Goal: Task Accomplishment & Management: Manage account settings

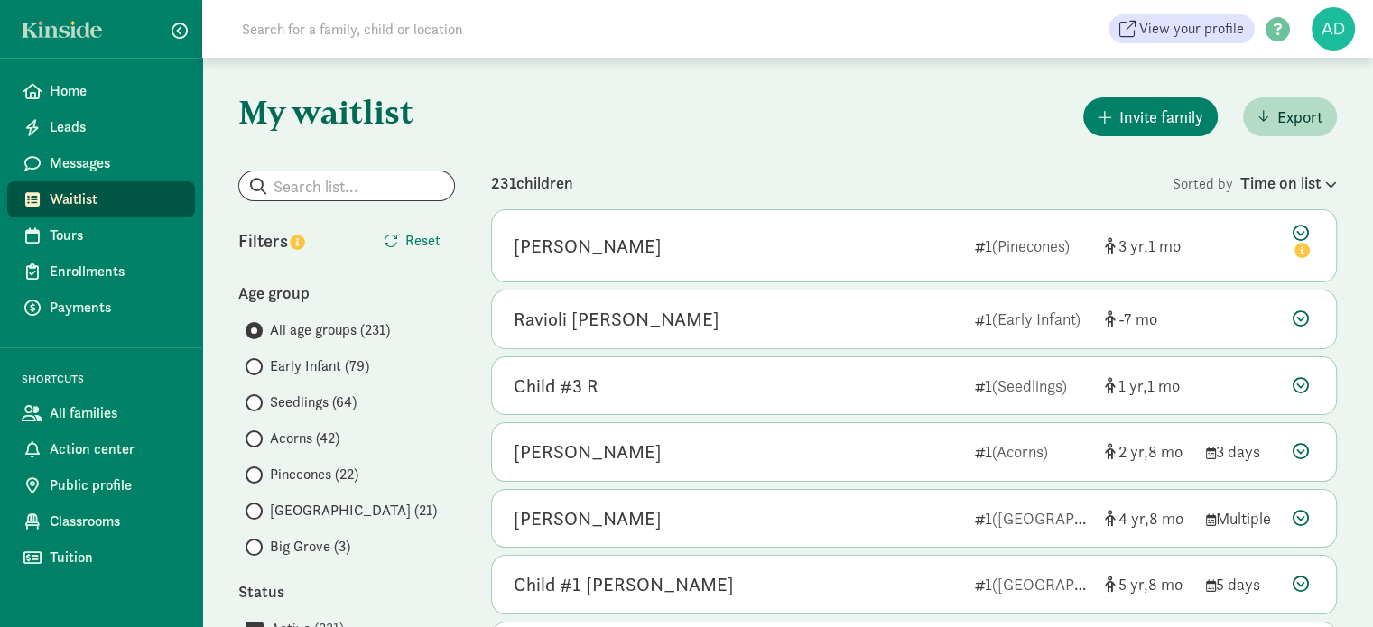
click at [285, 370] on span "Early Infant (79)" at bounding box center [319, 367] width 99 height 22
click at [257, 370] on input "Early Infant (79)" at bounding box center [251, 367] width 12 height 12
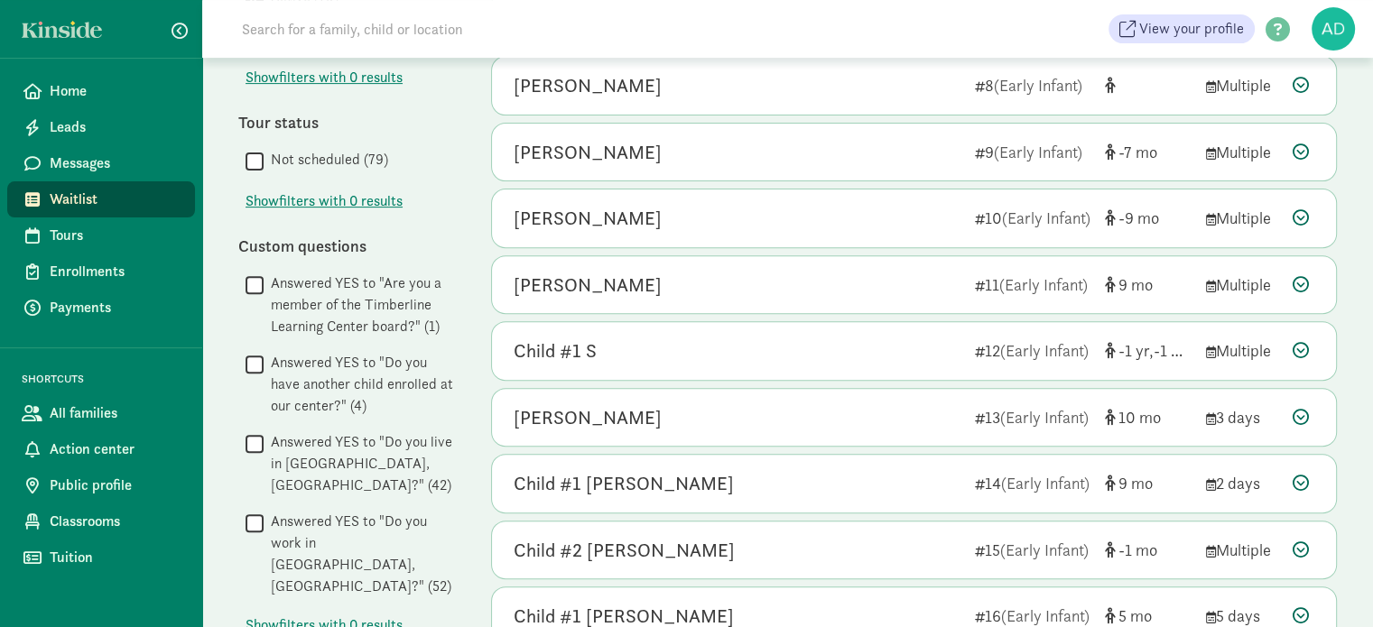
scroll to position [981, 0]
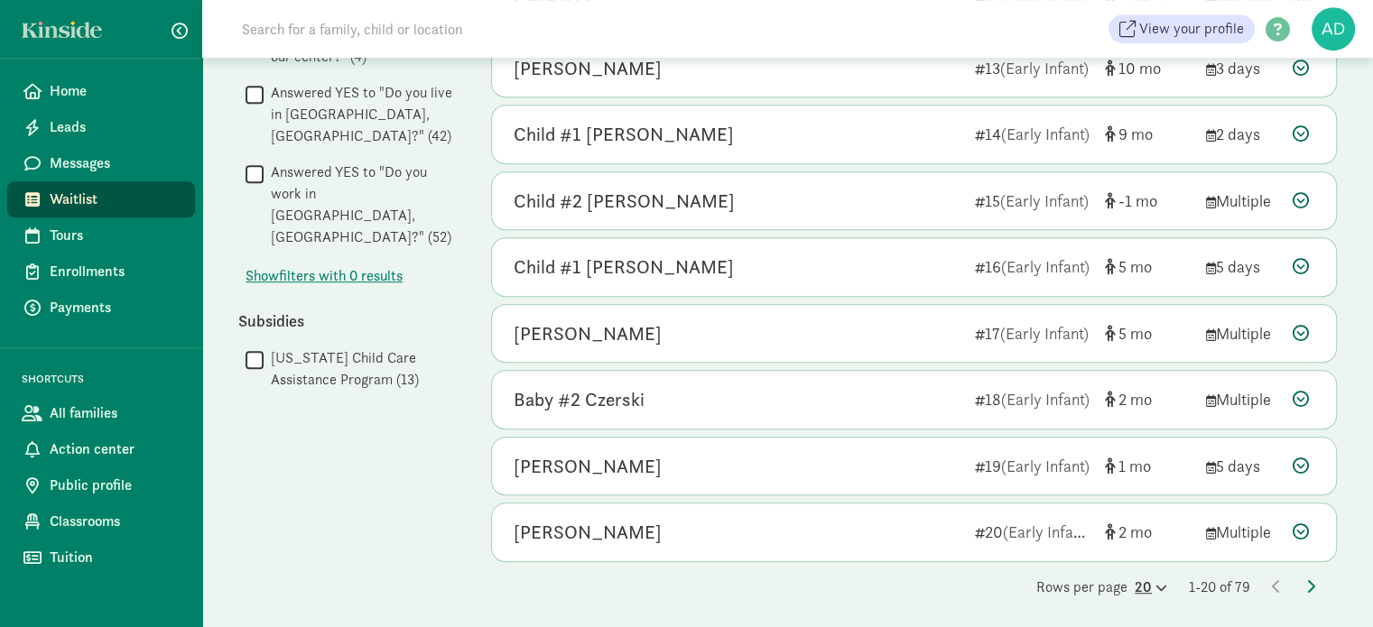
click at [1151, 582] on icon at bounding box center [1158, 588] width 15 height 12
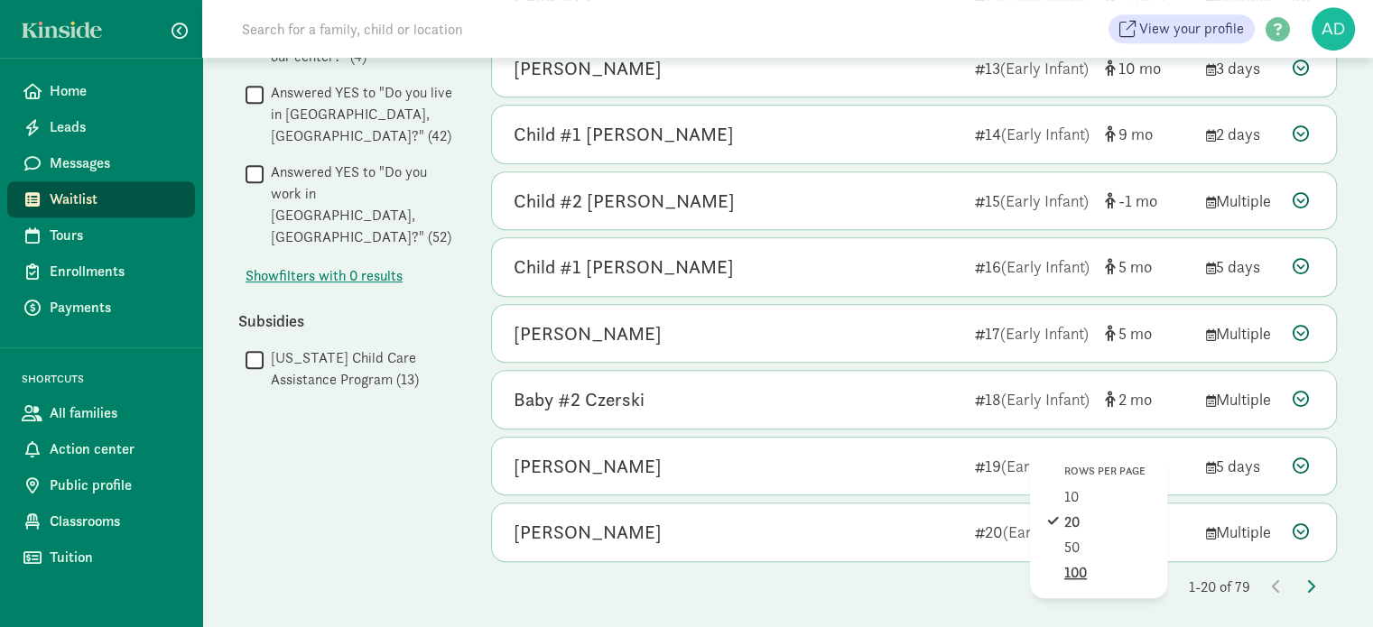
click at [1072, 563] on div "100" at bounding box center [1107, 573] width 86 height 22
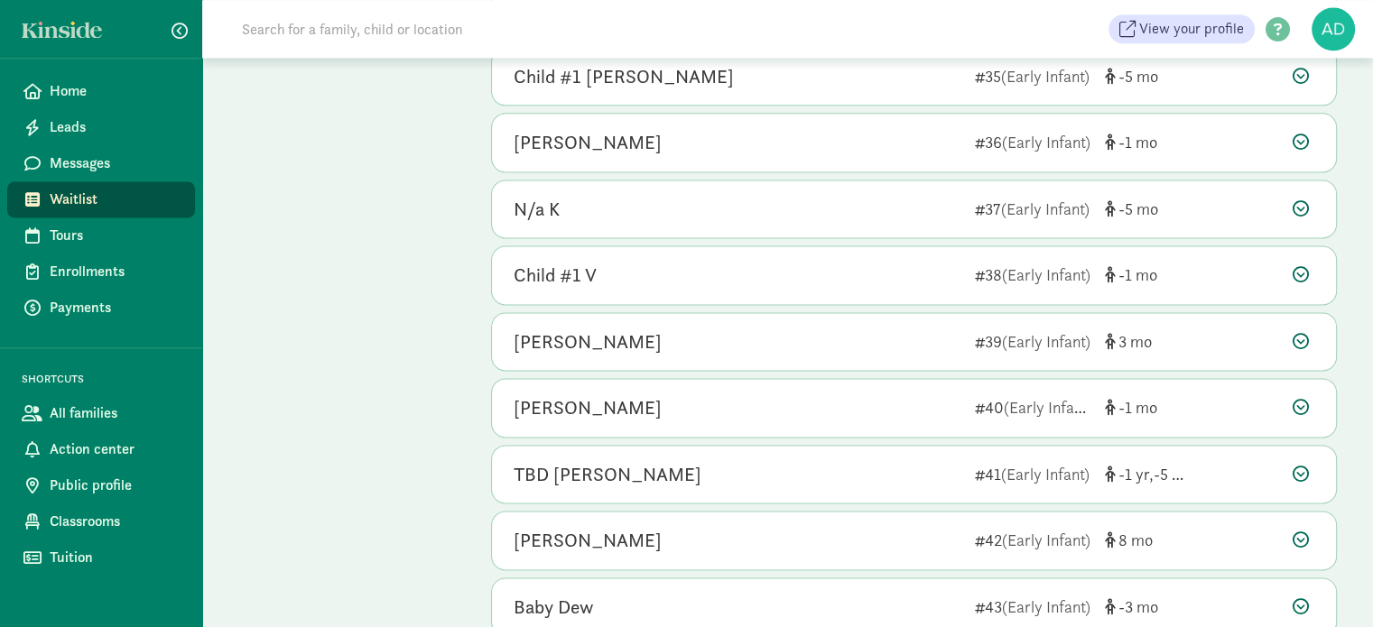
scroll to position [2436, 0]
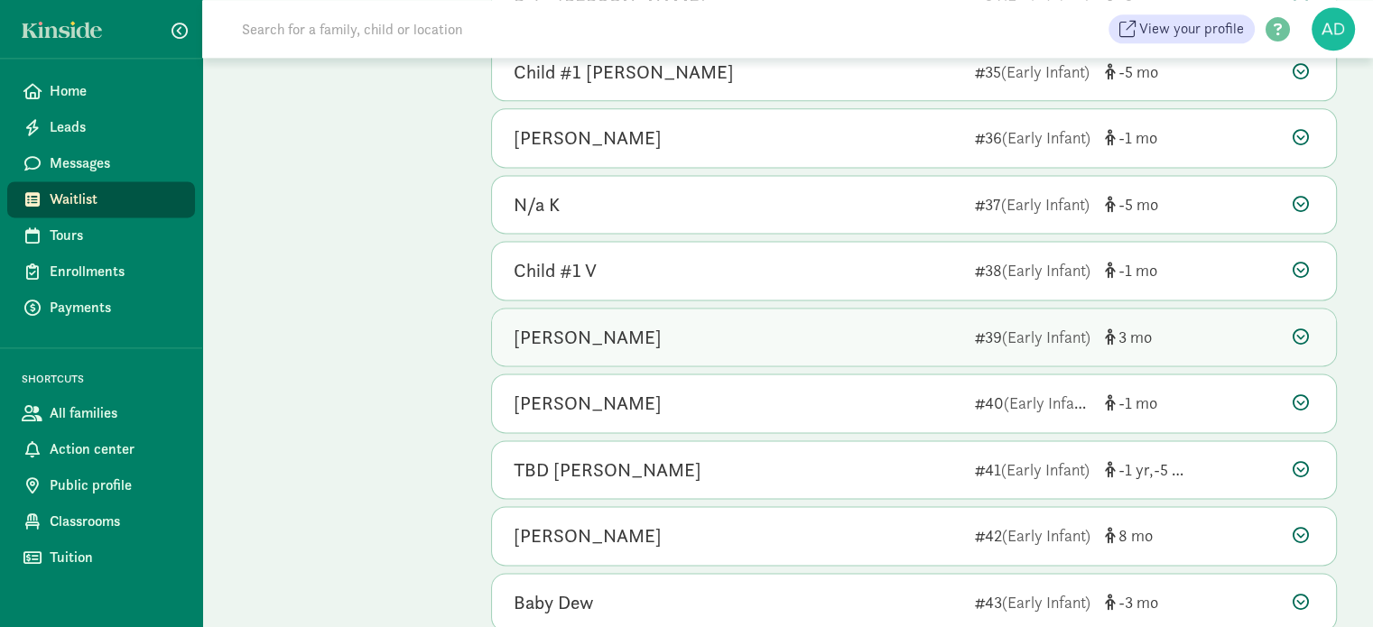
click at [1314, 319] on div "[PERSON_NAME] 39 (Early Infant) 3" at bounding box center [914, 338] width 844 height 58
click at [1299, 328] on icon at bounding box center [1300, 336] width 16 height 16
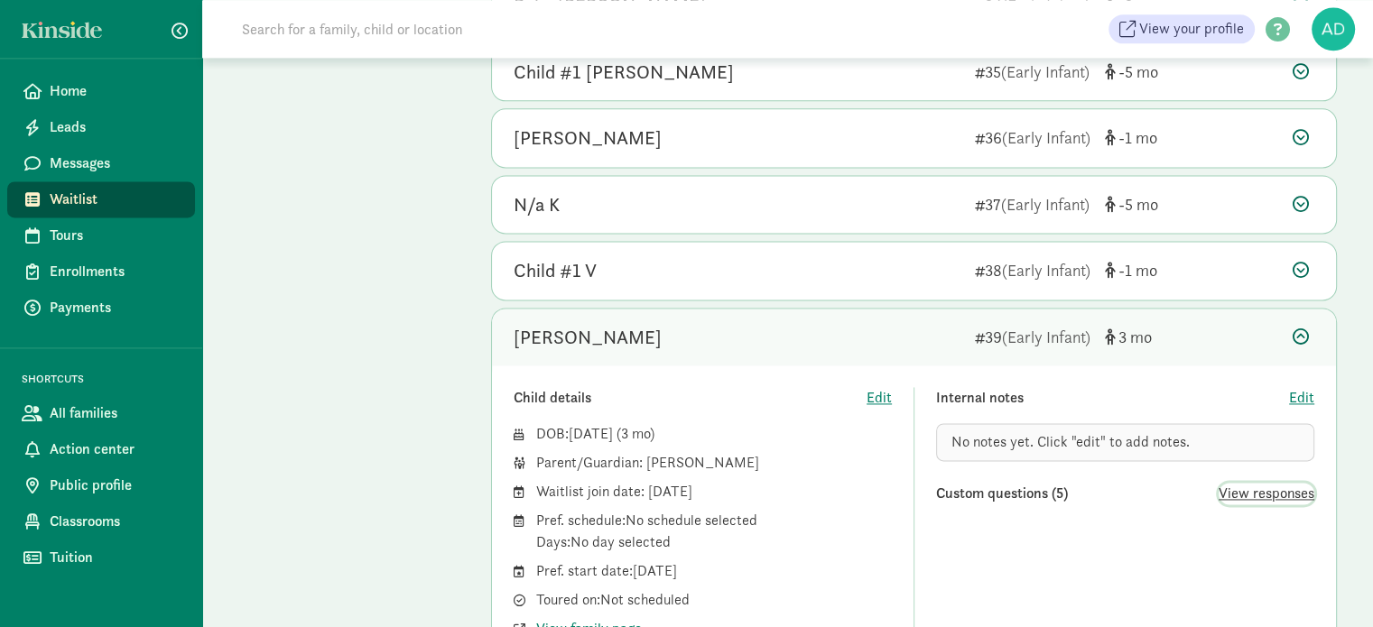
click at [1267, 483] on span "View responses" at bounding box center [1266, 494] width 96 height 22
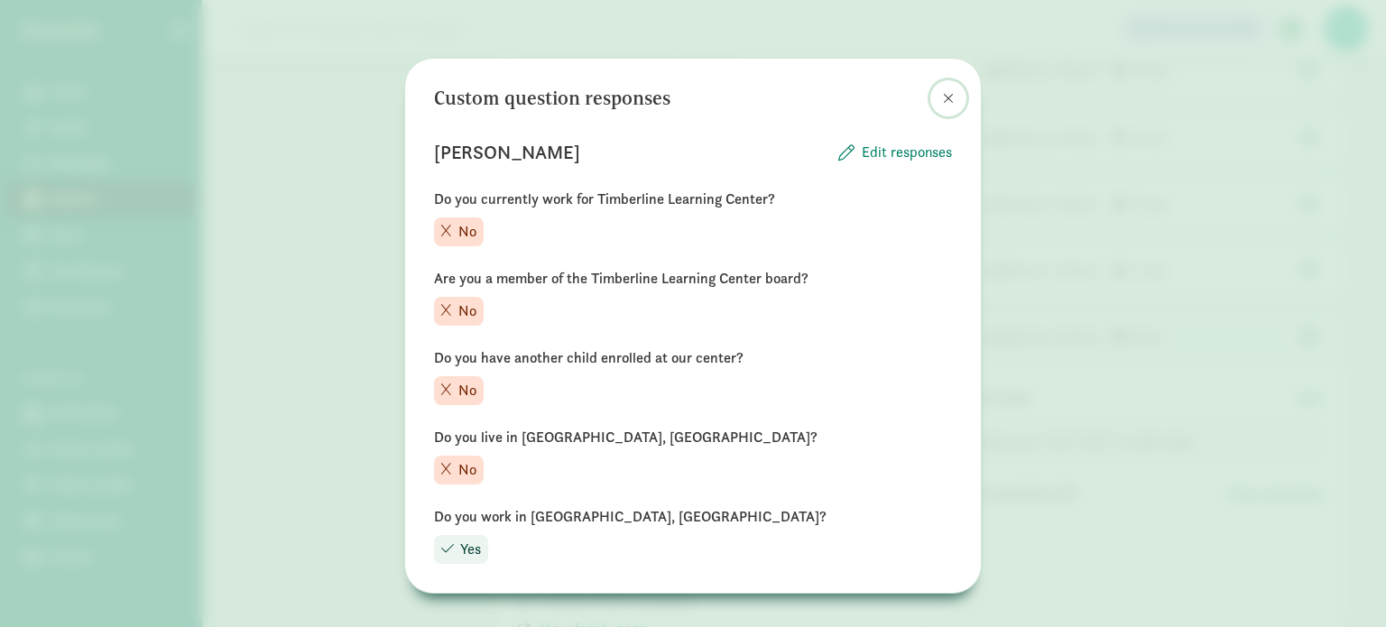
click at [946, 102] on span at bounding box center [948, 98] width 11 height 14
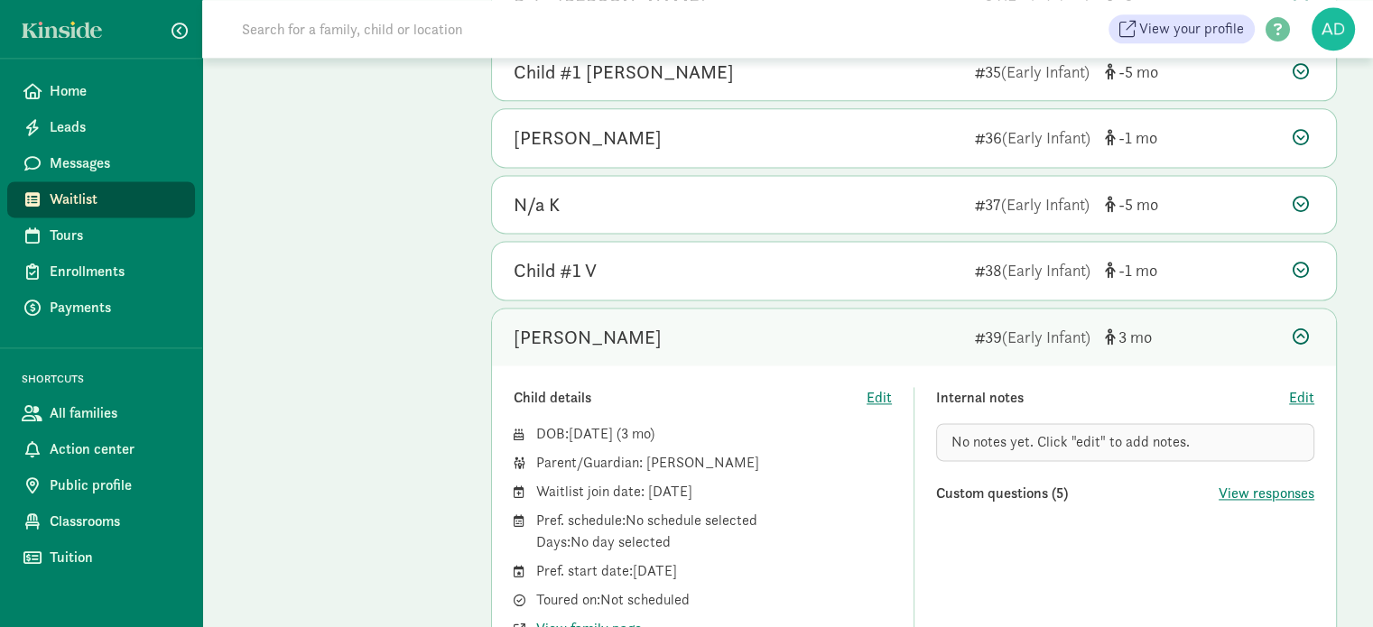
click at [1177, 432] on span "No notes yet. Click "edit" to add notes." at bounding box center [1070, 441] width 238 height 19
click at [1114, 432] on span "No notes yet. Click "edit" to add notes." at bounding box center [1070, 441] width 238 height 19
click at [1300, 387] on span "Edit" at bounding box center [1301, 398] width 25 height 22
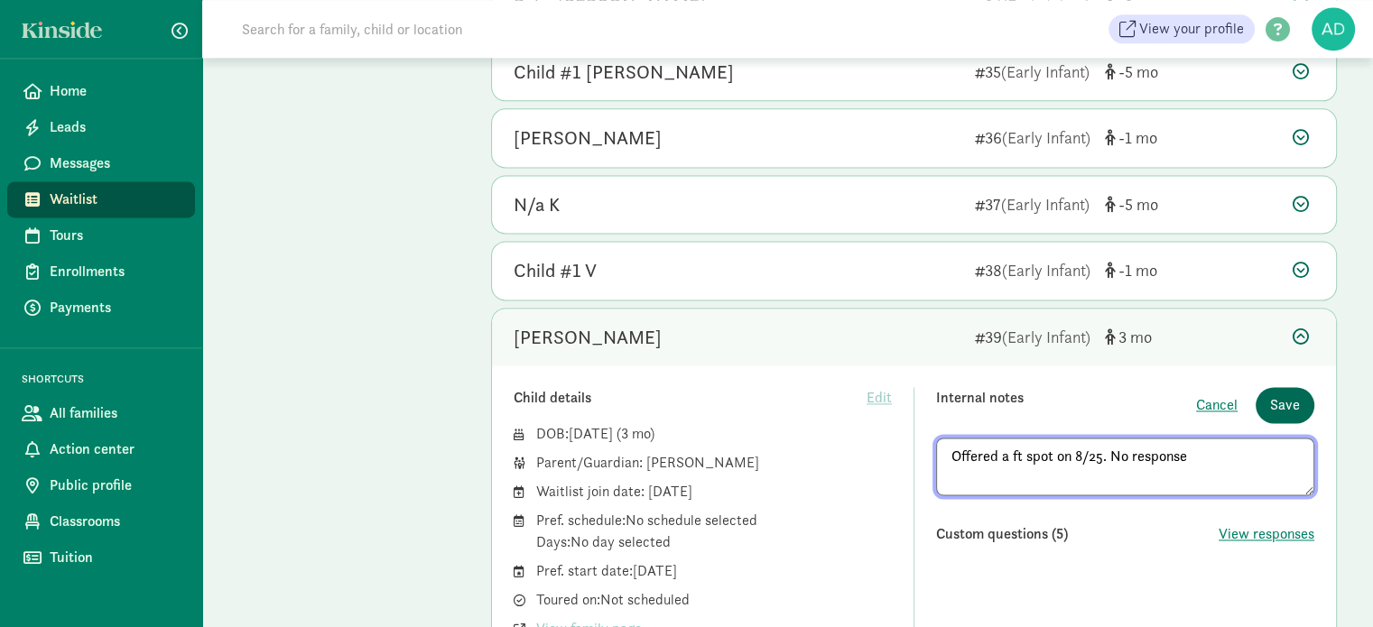
type textarea "Offered a ft spot on 8/25. No response"
click at [1278, 407] on button "Save" at bounding box center [1284, 405] width 59 height 36
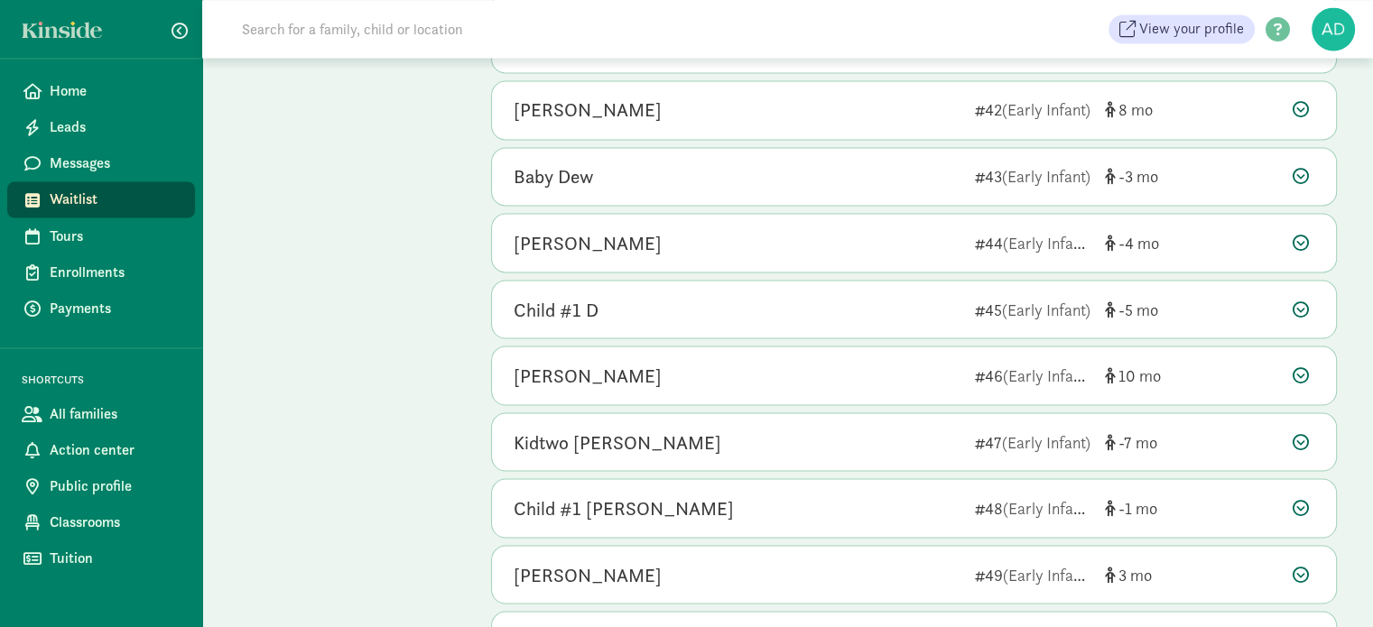
scroll to position [3339, 0]
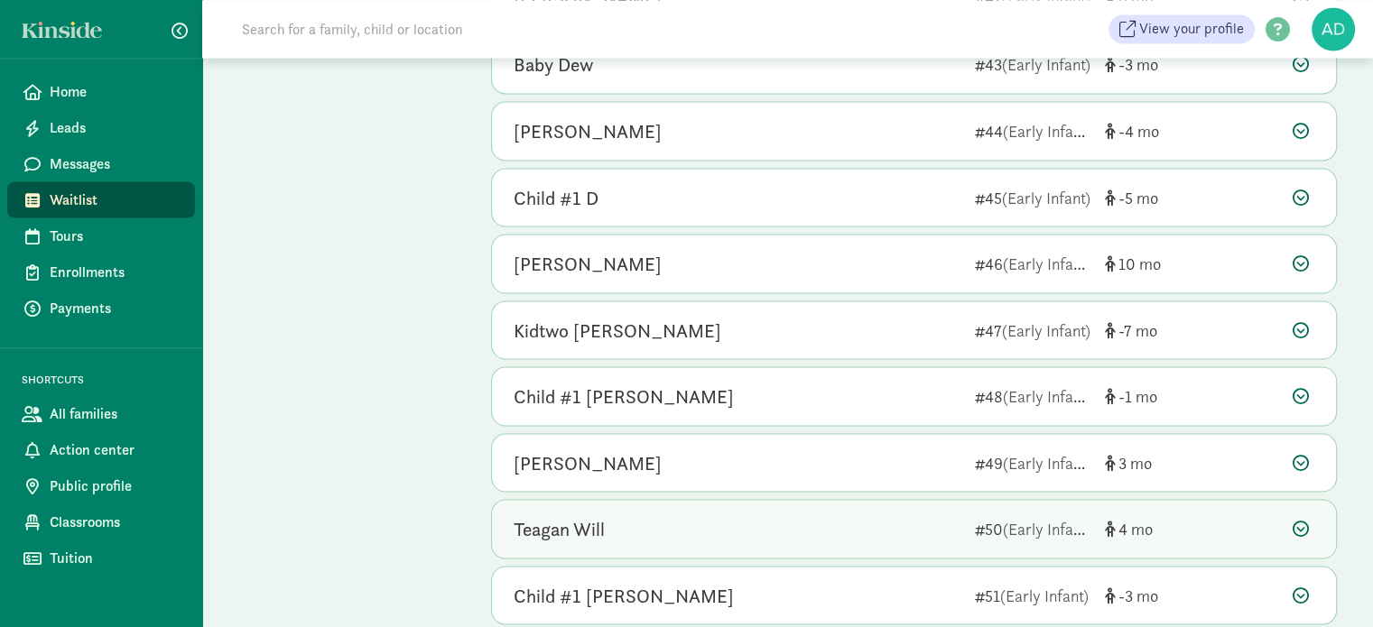
click at [623, 524] on div "Teagan Will" at bounding box center [736, 528] width 447 height 29
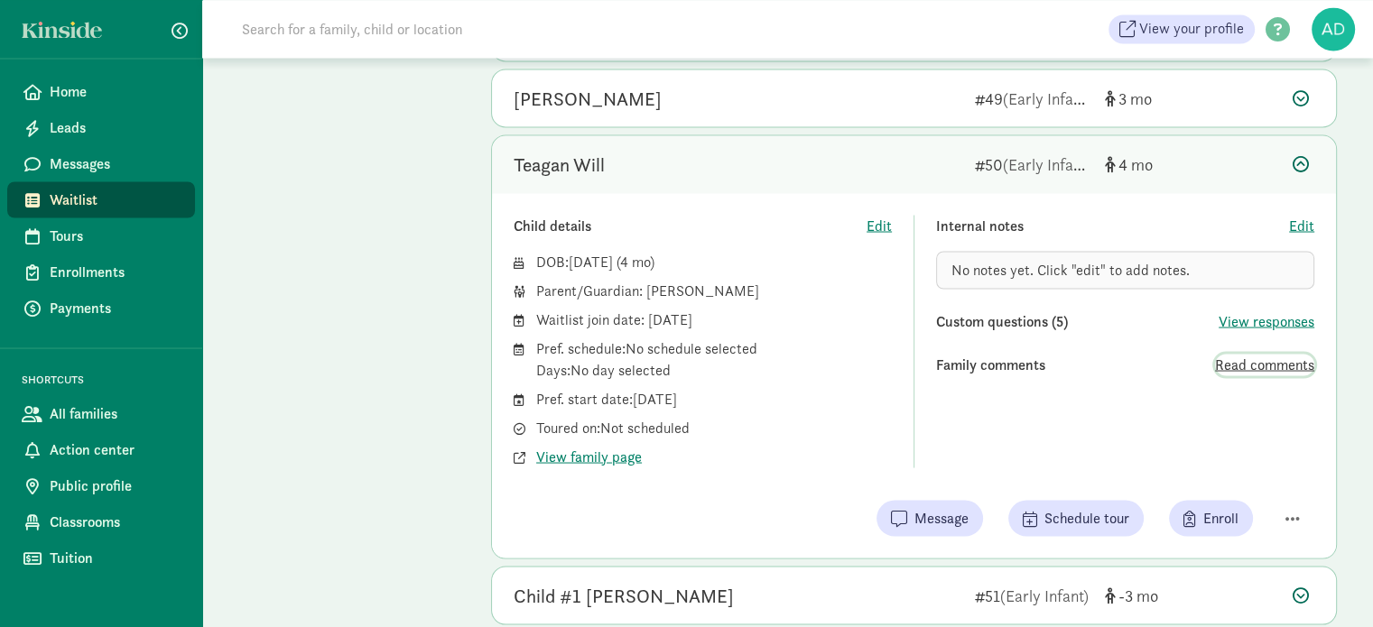
click at [1275, 354] on span "Read comments" at bounding box center [1264, 365] width 99 height 22
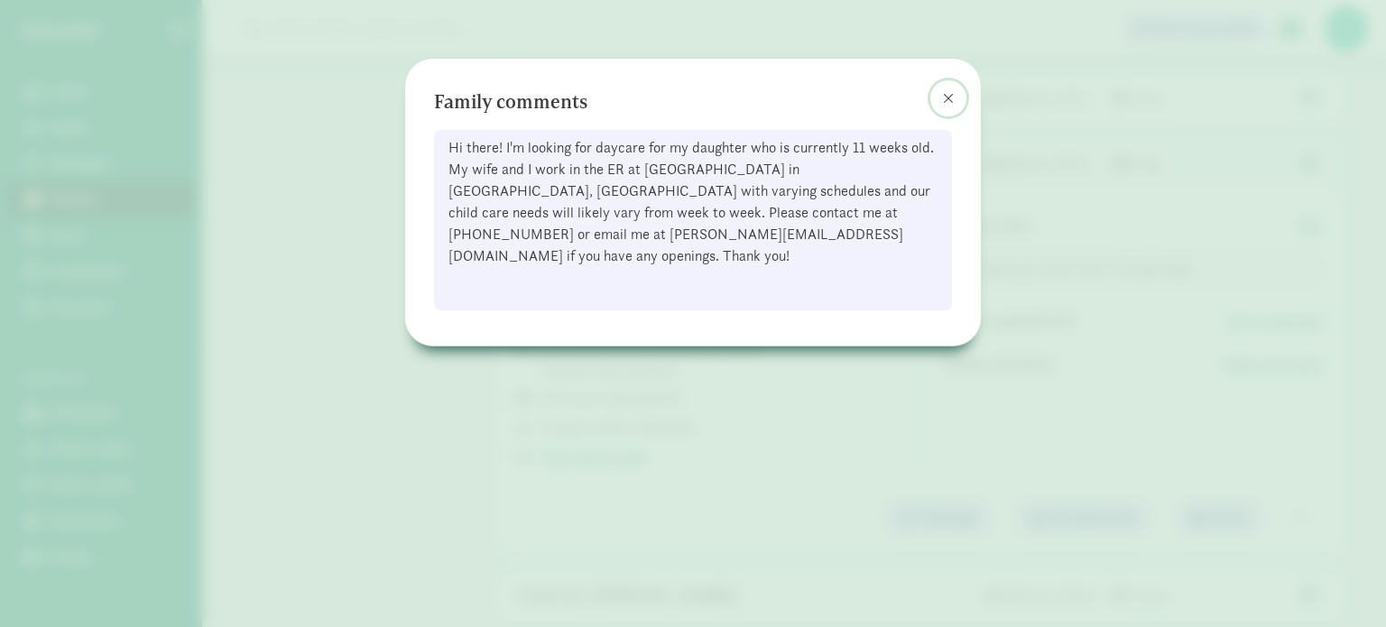
click at [949, 93] on span at bounding box center [948, 98] width 11 height 14
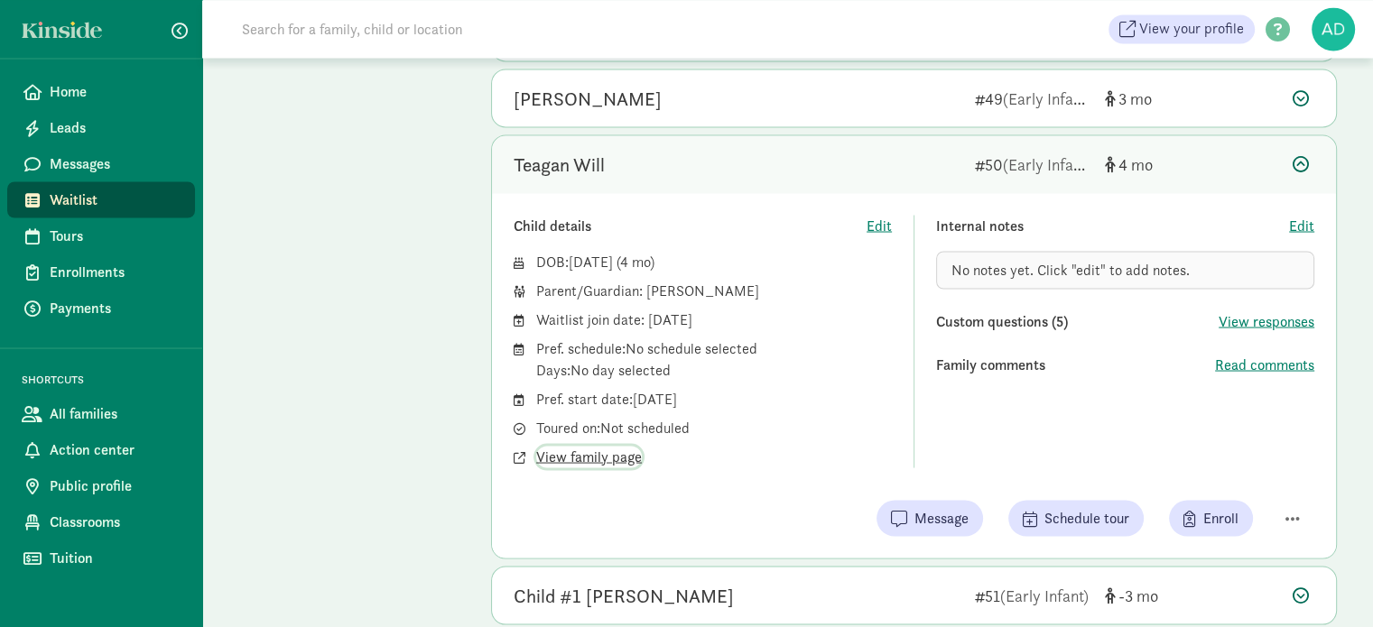
click at [610, 446] on span "View family page" at bounding box center [589, 457] width 106 height 22
click at [1238, 354] on span "Read comments" at bounding box center [1264, 365] width 99 height 22
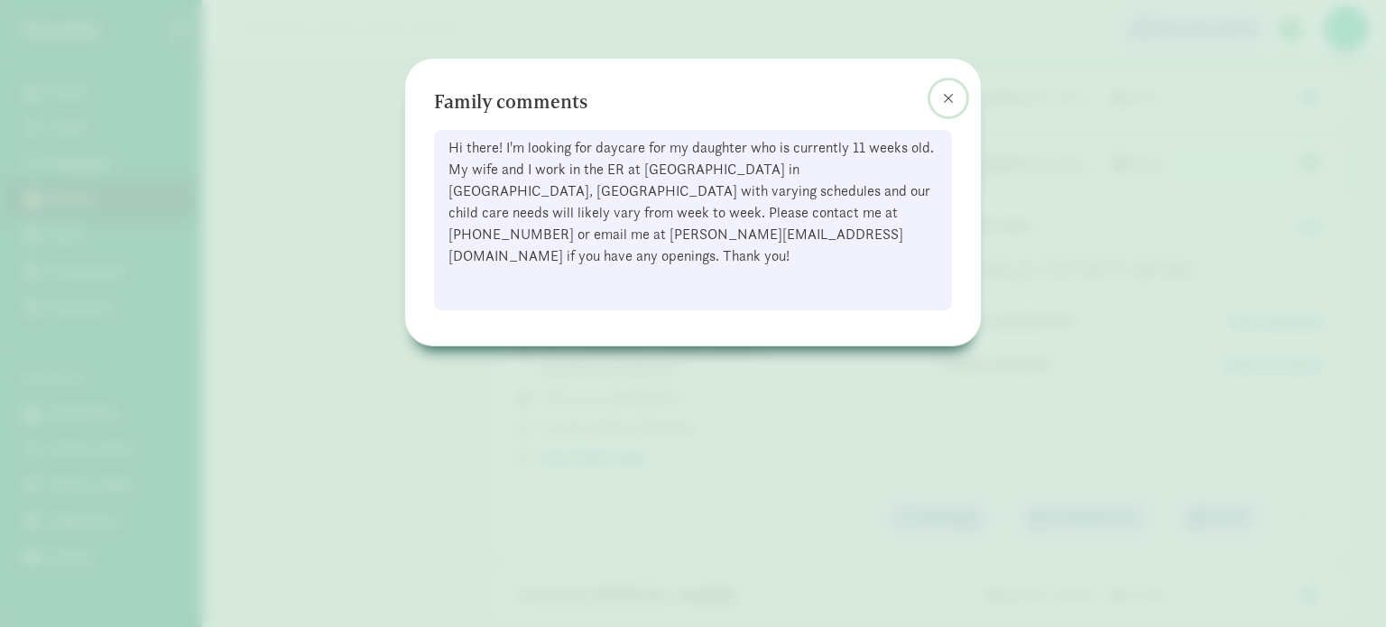
click at [944, 97] on span at bounding box center [948, 98] width 11 height 14
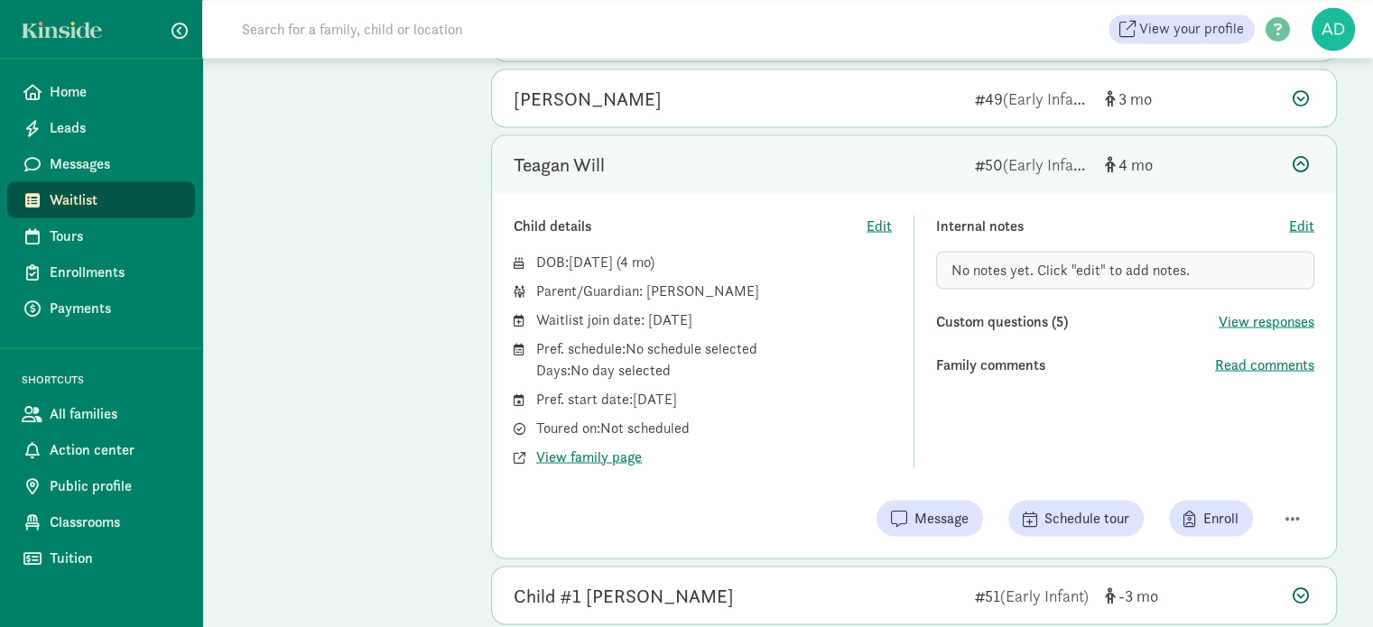
drag, startPoint x: 1361, startPoint y: 411, endPoint x: 1360, endPoint y: 420, distance: 9.1
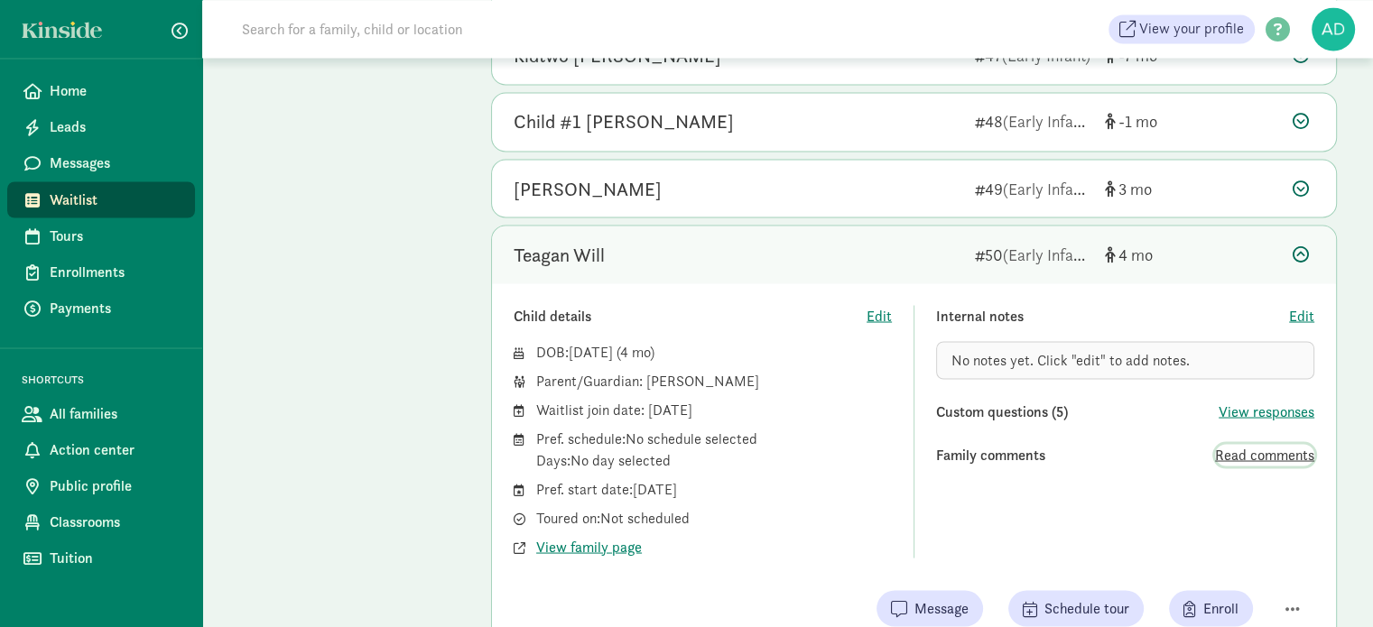
click at [1262, 444] on span "Read comments" at bounding box center [1264, 455] width 99 height 22
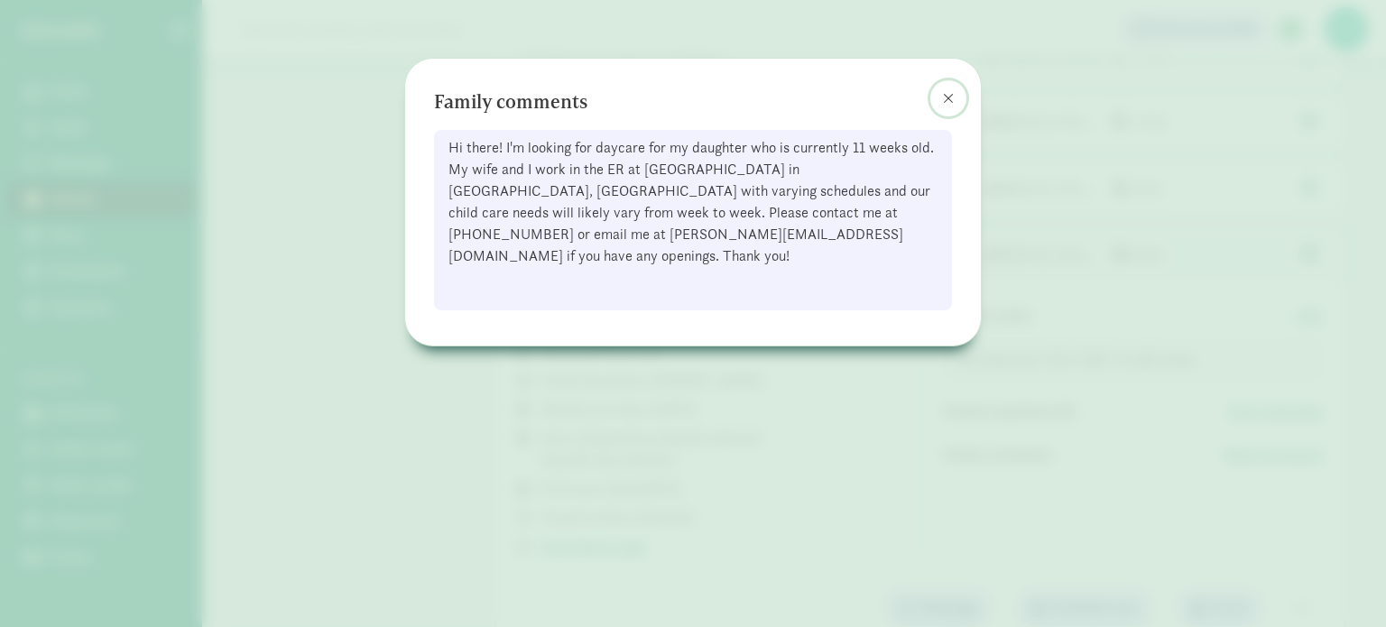
click at [946, 92] on span at bounding box center [948, 98] width 11 height 14
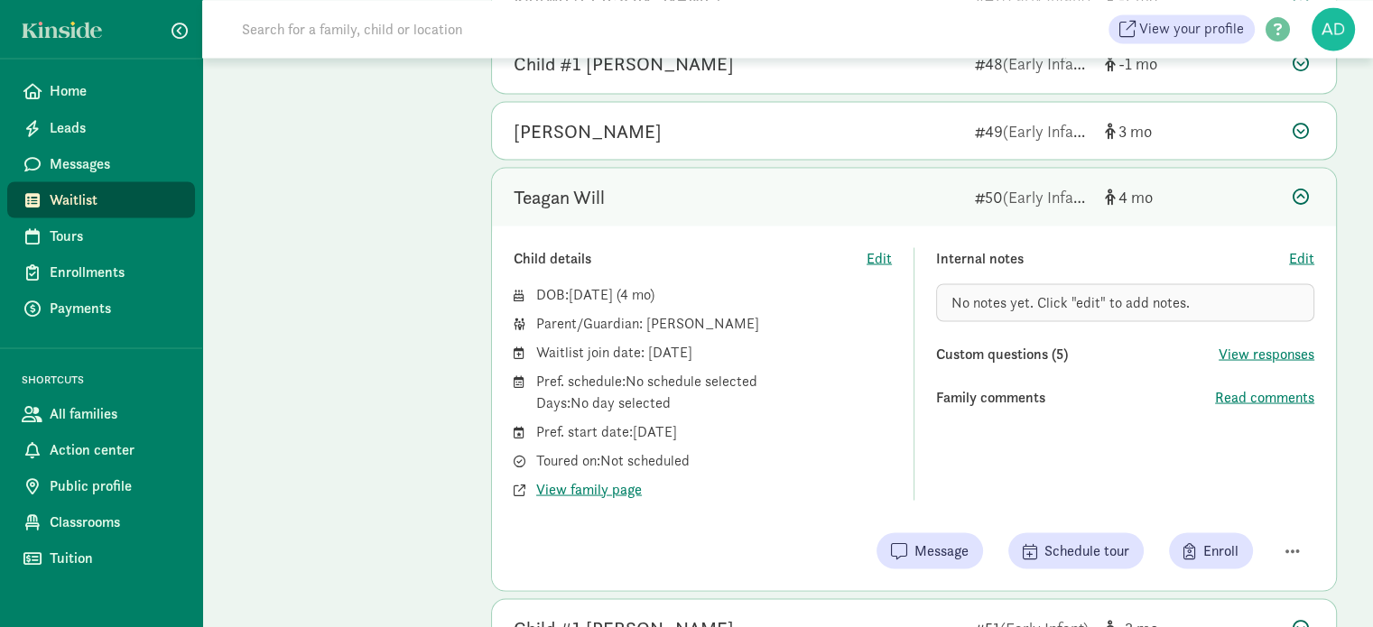
scroll to position [3339, 0]
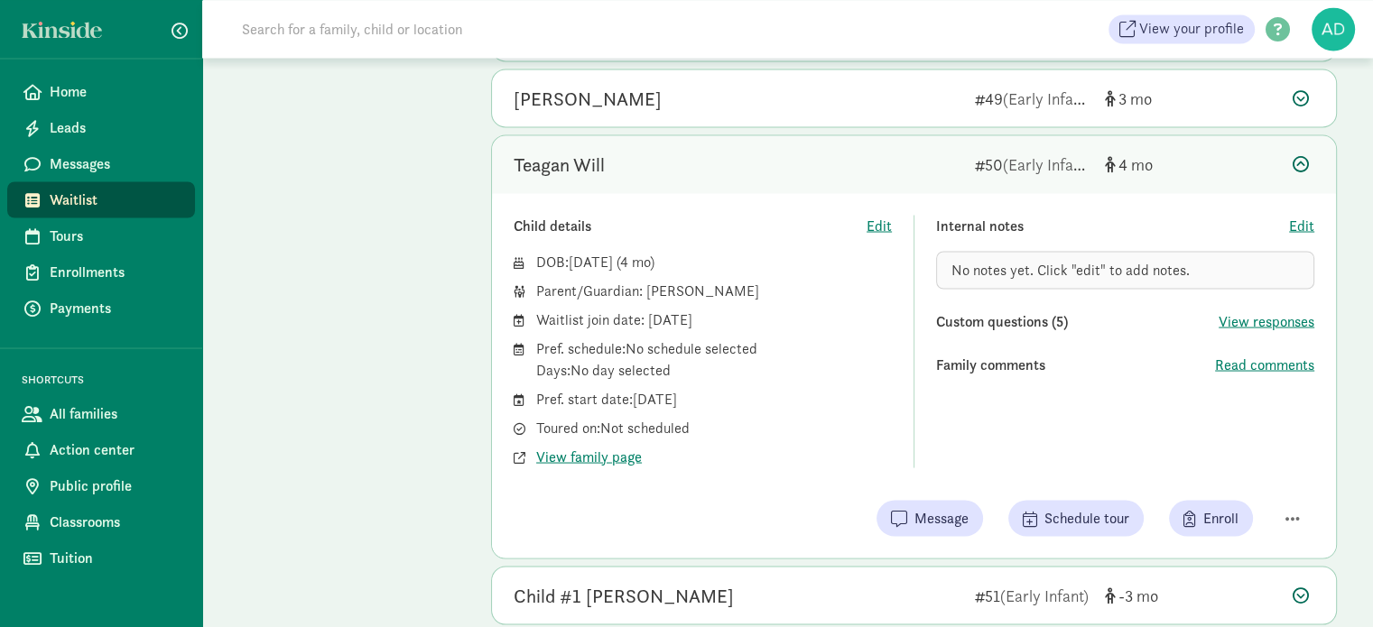
click at [1245, 354] on span "Read comments" at bounding box center [1264, 365] width 99 height 22
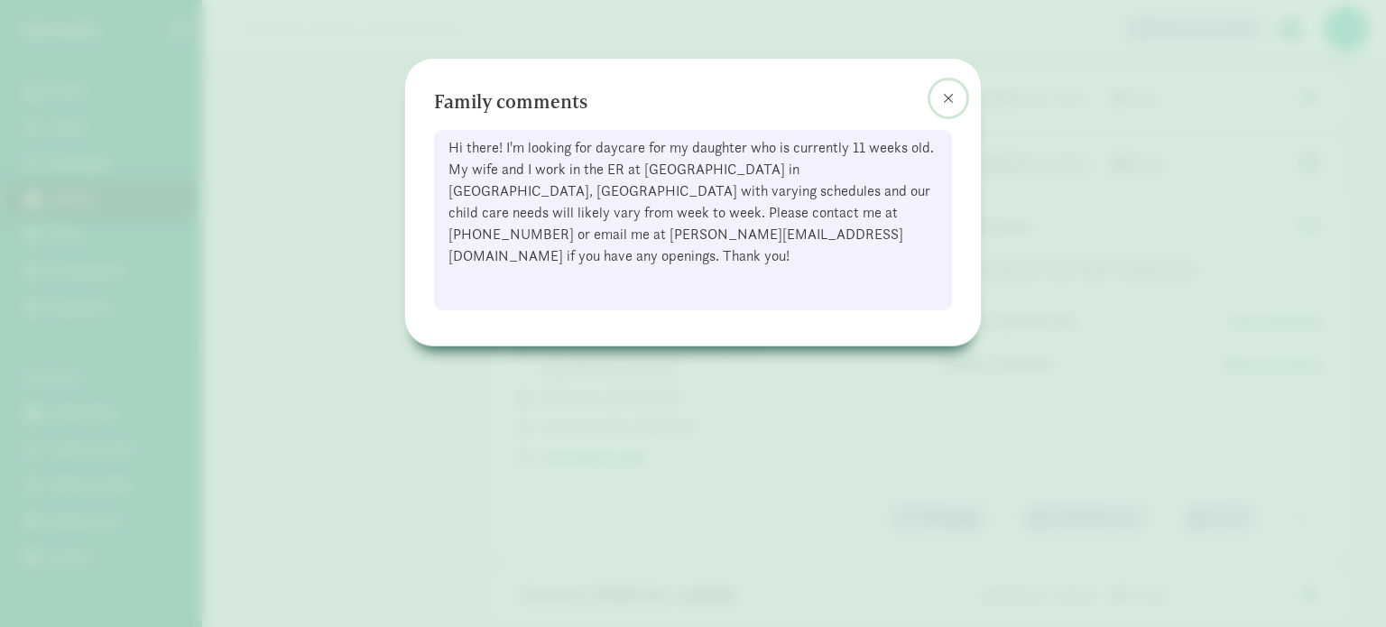
click at [950, 96] on span at bounding box center [948, 98] width 11 height 14
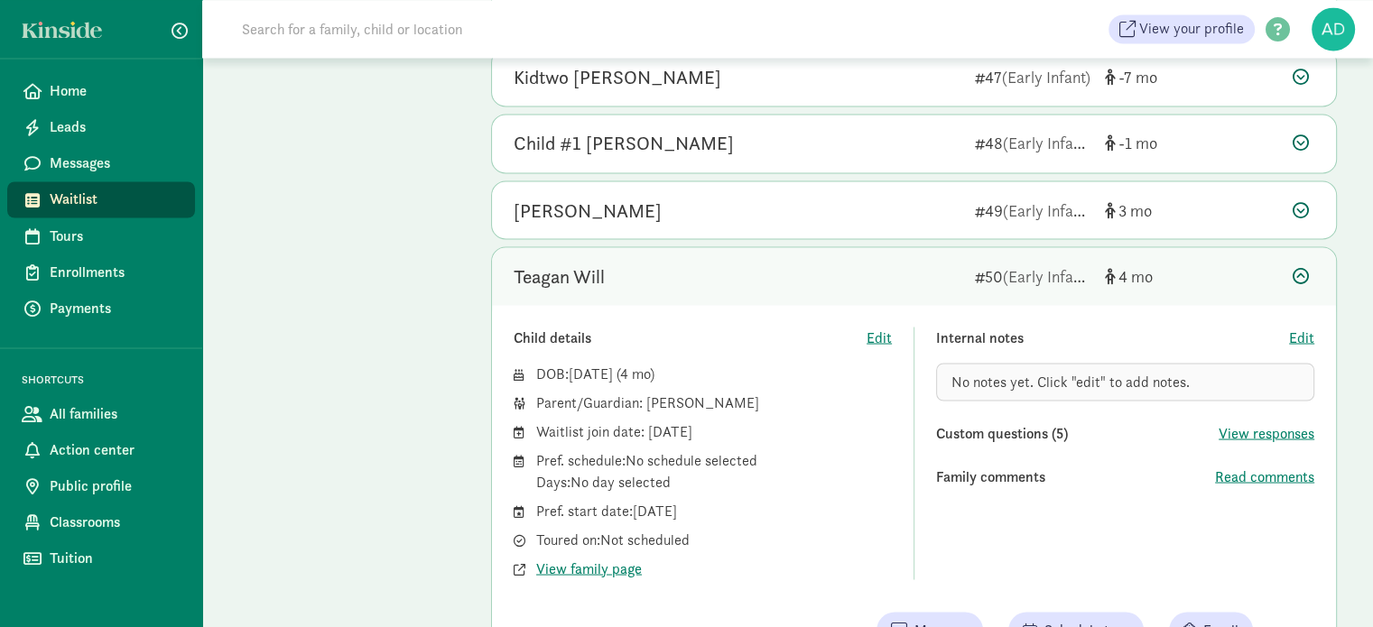
scroll to position [3326, 0]
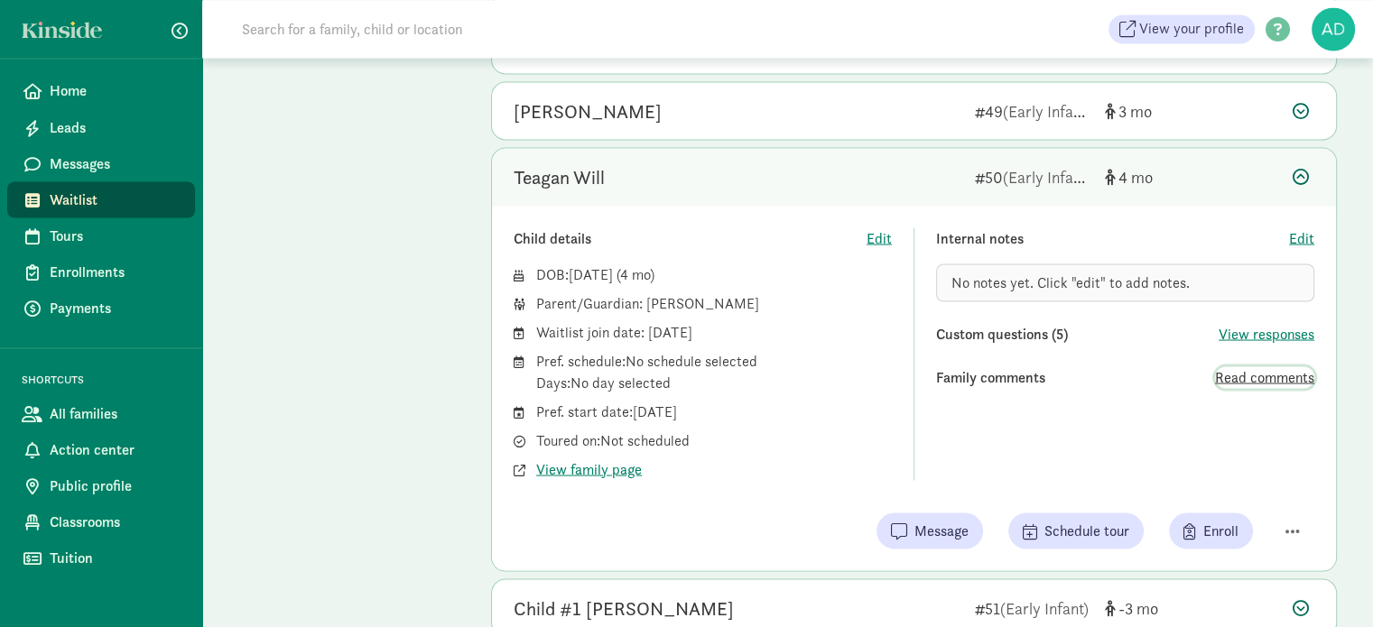
click at [1232, 366] on span "Read comments" at bounding box center [1264, 377] width 99 height 22
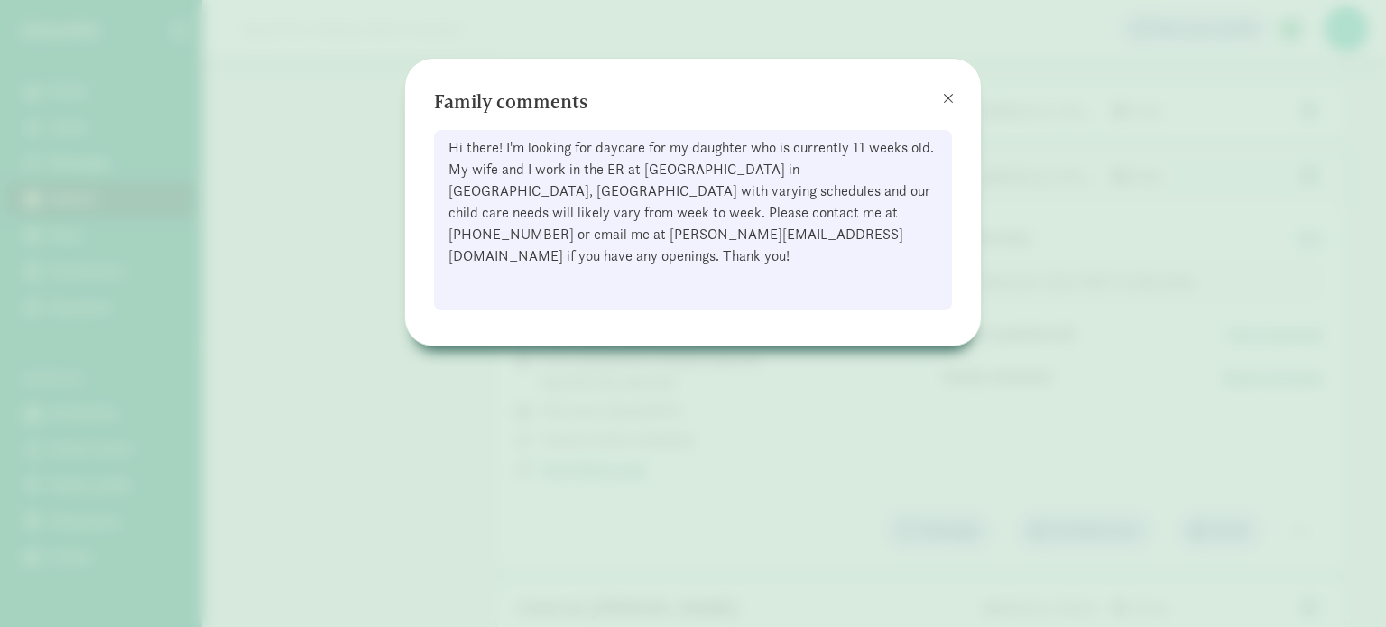
click at [700, 235] on div "Hi there! I'm looking for daycare for my daughter who is currently 11 weeks old…" at bounding box center [693, 220] width 518 height 180
drag, startPoint x: 817, startPoint y: 217, endPoint x: 922, endPoint y: 221, distance: 105.7
click at [922, 221] on div "Hi there! I'm looking for daycare for my daughter who is currently 11 weeks old…" at bounding box center [693, 220] width 518 height 180
click at [921, 210] on div "Hi there! I'm looking for daycare for my daughter who is currently 11 weeks old…" at bounding box center [693, 220] width 518 height 180
click at [914, 220] on div "Hi there! I'm looking for daycare for my daughter who is currently 11 weeks old…" at bounding box center [693, 220] width 518 height 180
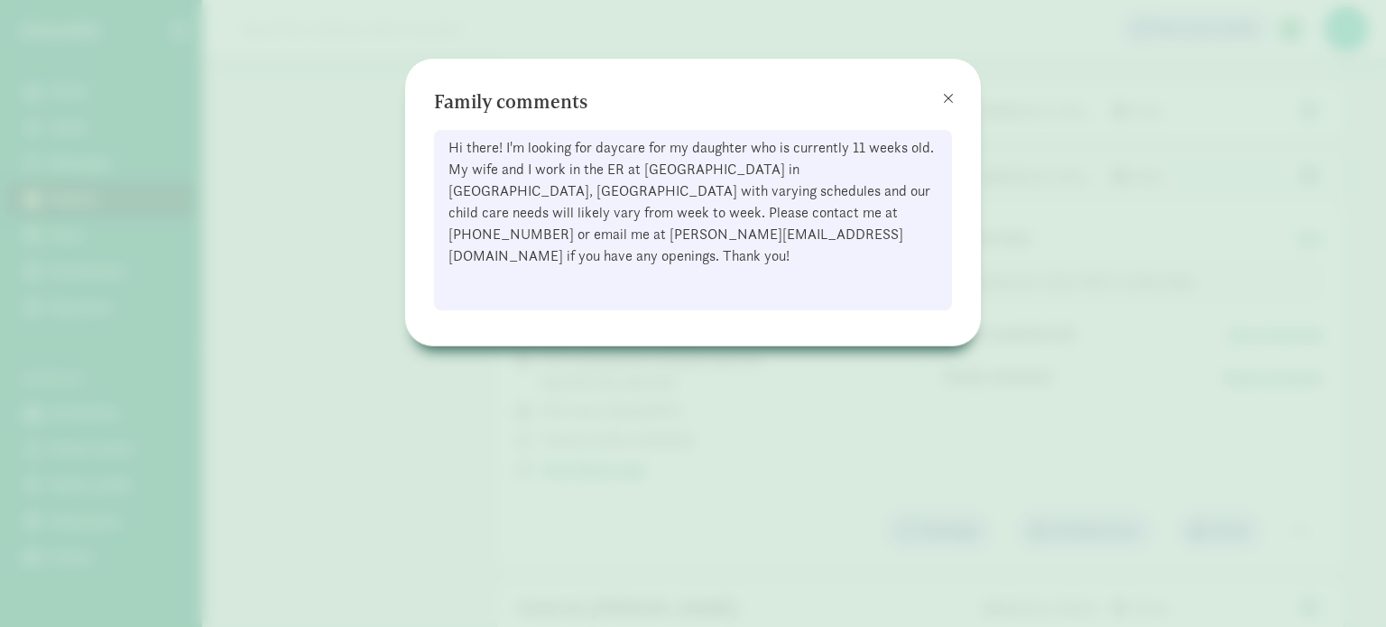
click at [900, 246] on div "Hi there! I'm looking for daycare for my daughter who is currently 11 weeks old…" at bounding box center [693, 220] width 518 height 180
drag, startPoint x: 922, startPoint y: 212, endPoint x: 761, endPoint y: 207, distance: 161.6
click at [761, 207] on div "Hi there! I'm looking for daycare for my daughter who is currently 11 weeks old…" at bounding box center [693, 220] width 518 height 180
copy div "[PERSON_NAME][EMAIL_ADDRESS][DOMAIN_NAME]"
click at [953, 98] on button at bounding box center [948, 98] width 36 height 36
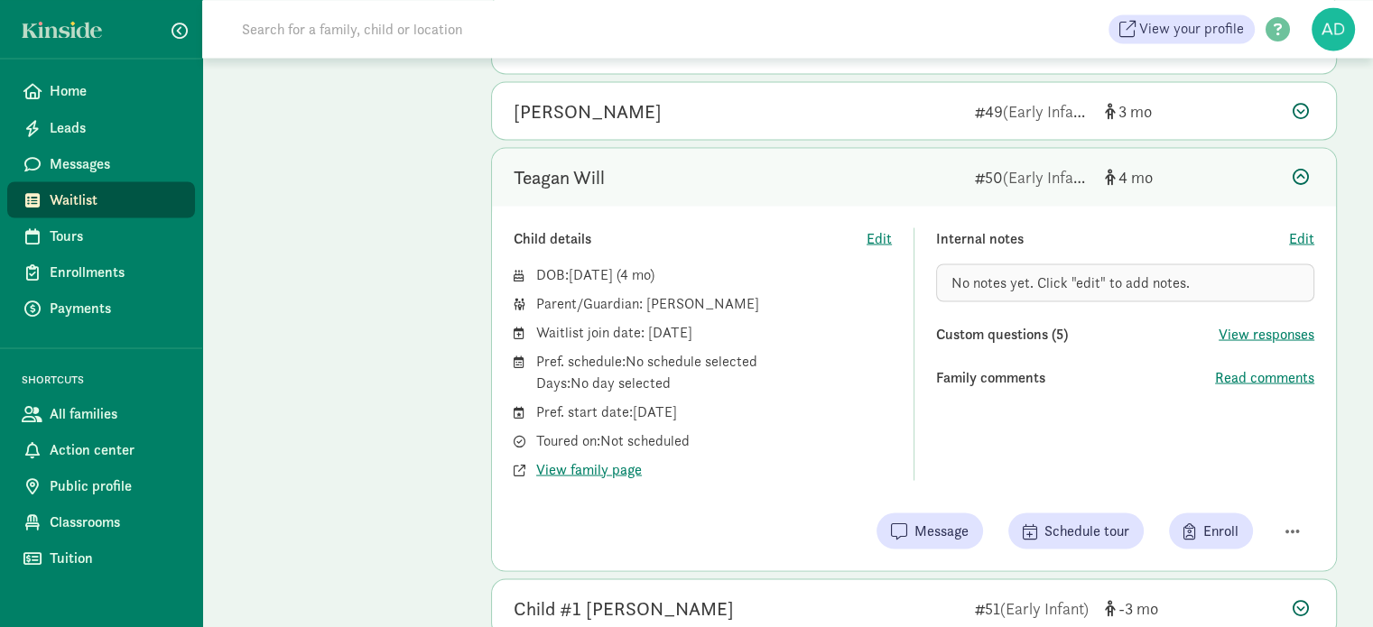
click at [45, 198] on link "Waitlist" at bounding box center [101, 199] width 188 height 36
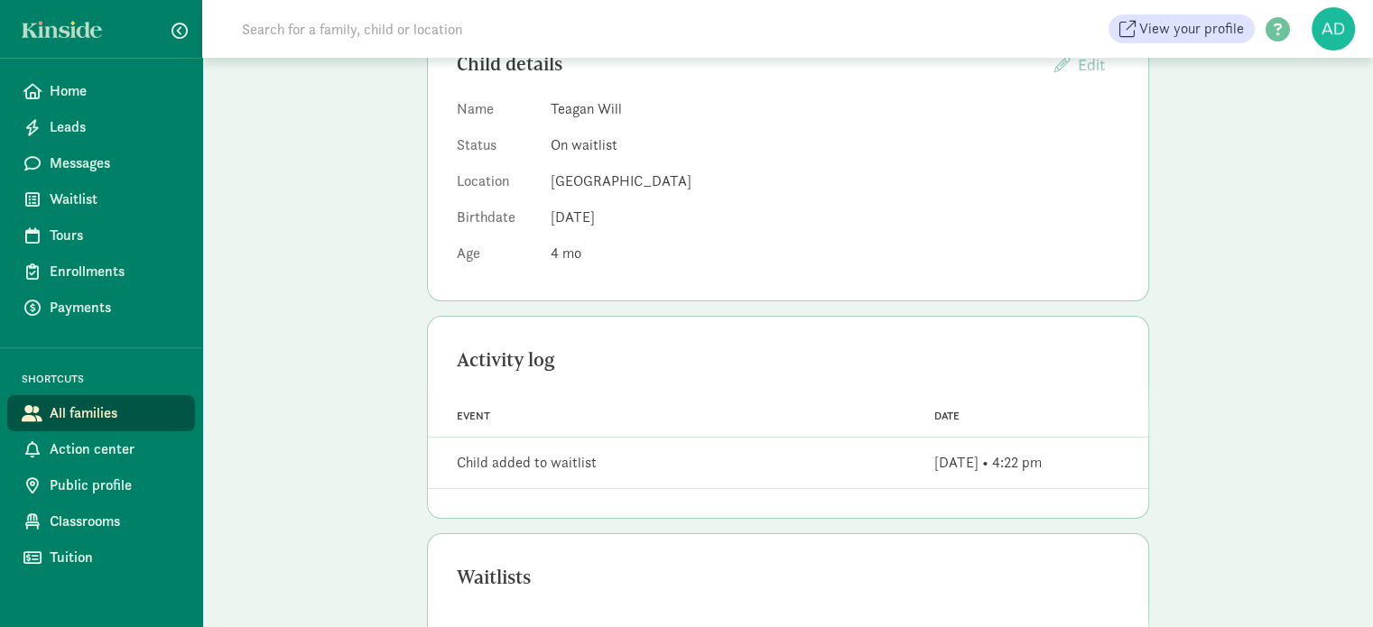
scroll to position [69, 0]
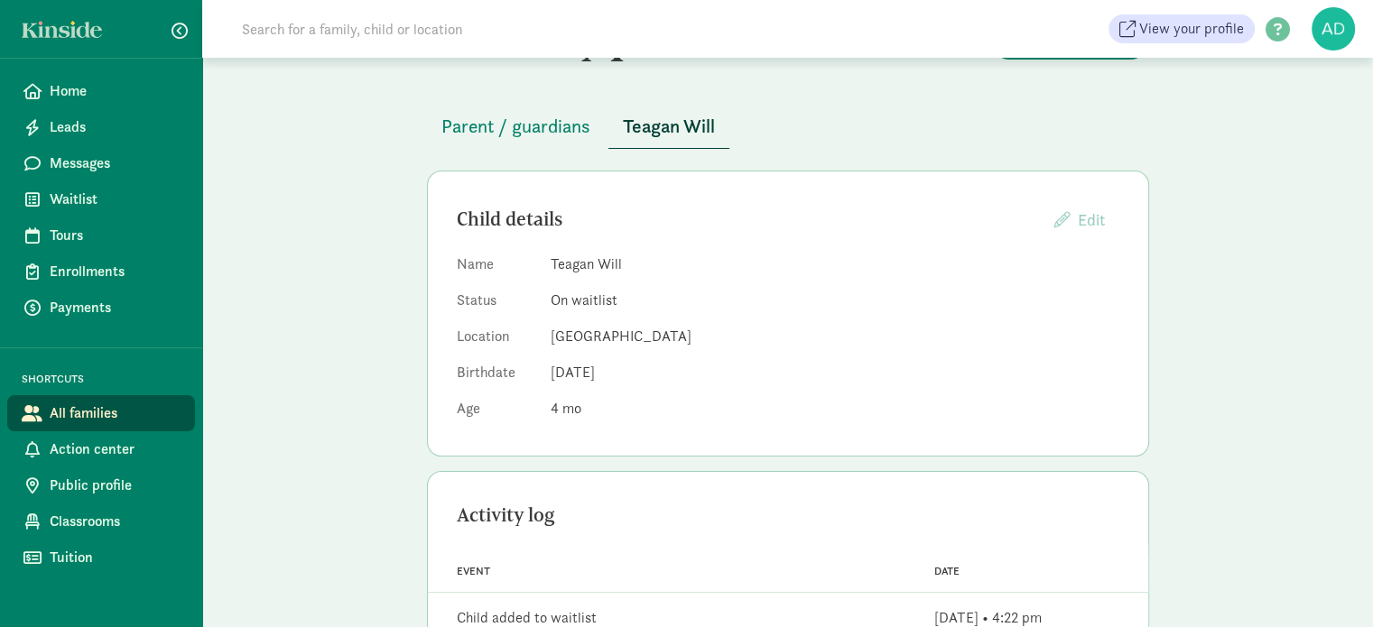
drag, startPoint x: 1347, startPoint y: 377, endPoint x: 1374, endPoint y: 492, distance: 117.8
click at [1373, 492] on html "Home Leads Messages Waitlist Tours Enrollments Payments SHORTCUTS All families …" at bounding box center [686, 426] width 1373 height 990
click at [1270, 389] on div "Family profile Message family Parent / guardians Teagan Will Child details Edit…" at bounding box center [787, 455] width 1170 height 932
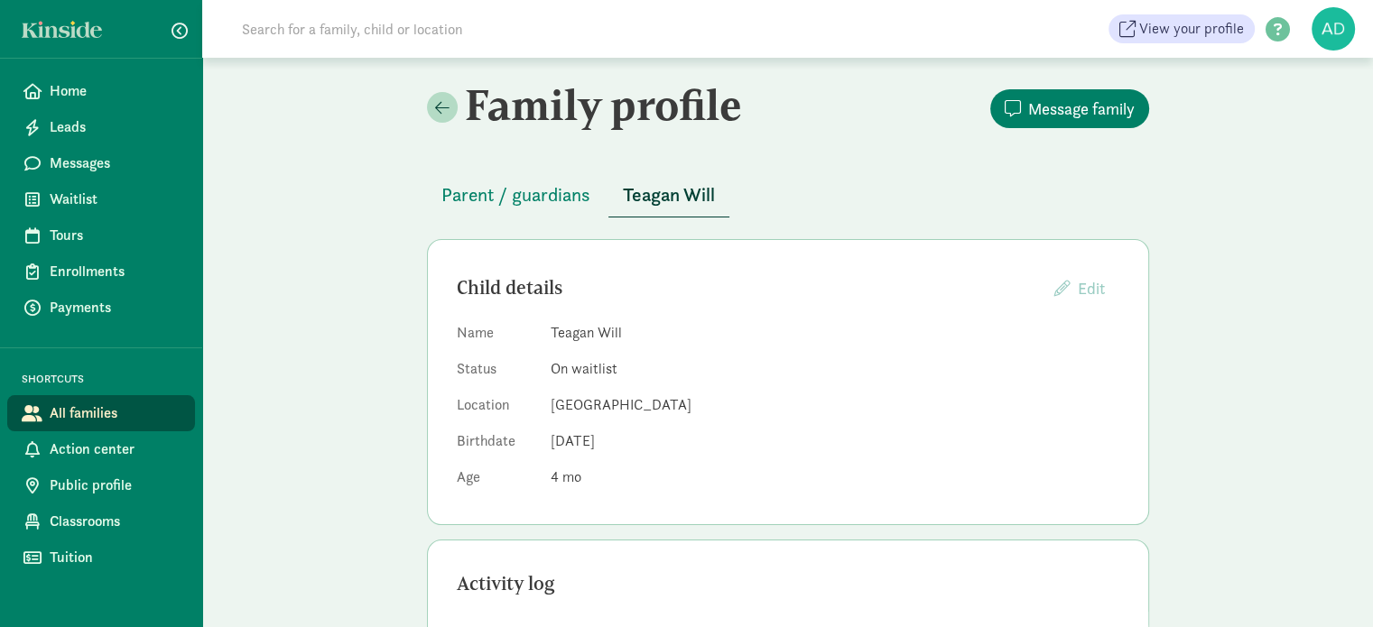
scroll to position [339, 0]
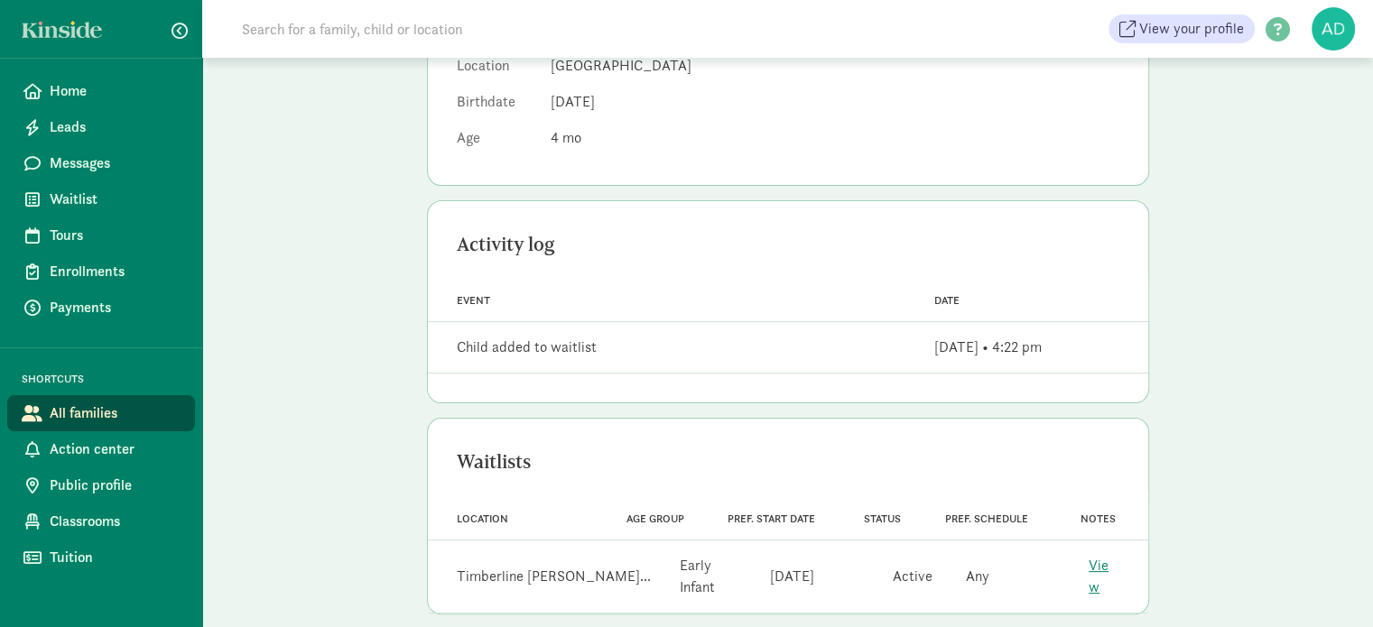
click at [1258, 193] on div "Family profile Message family Parent / guardians Teagan Will Child details Edit…" at bounding box center [787, 184] width 1170 height 932
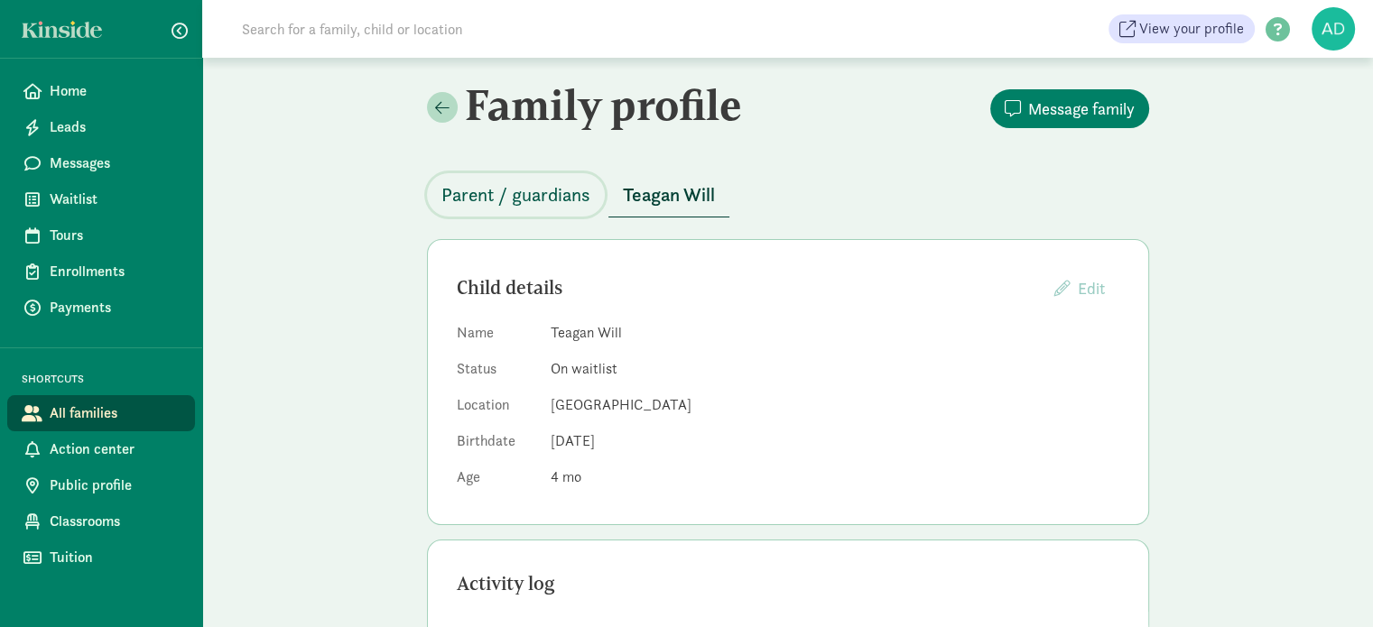
click at [506, 196] on span "Parent / guardians" at bounding box center [515, 194] width 149 height 29
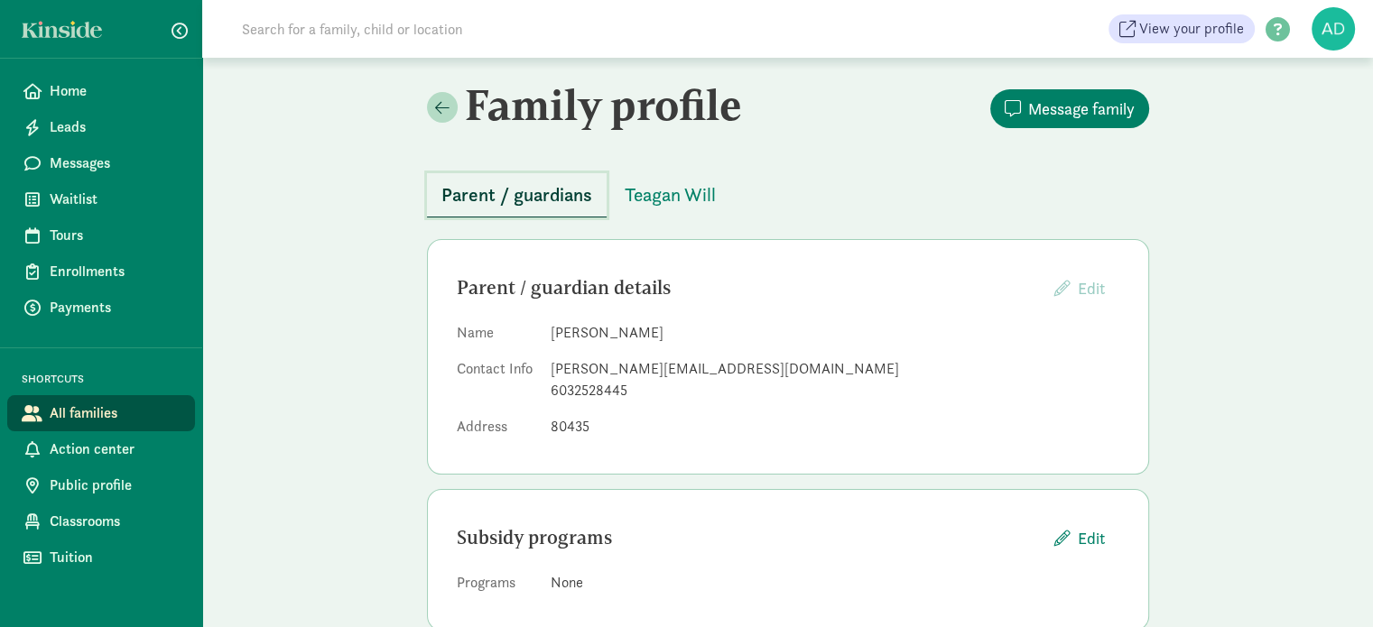
click at [532, 199] on span "Parent / guardians" at bounding box center [516, 194] width 151 height 29
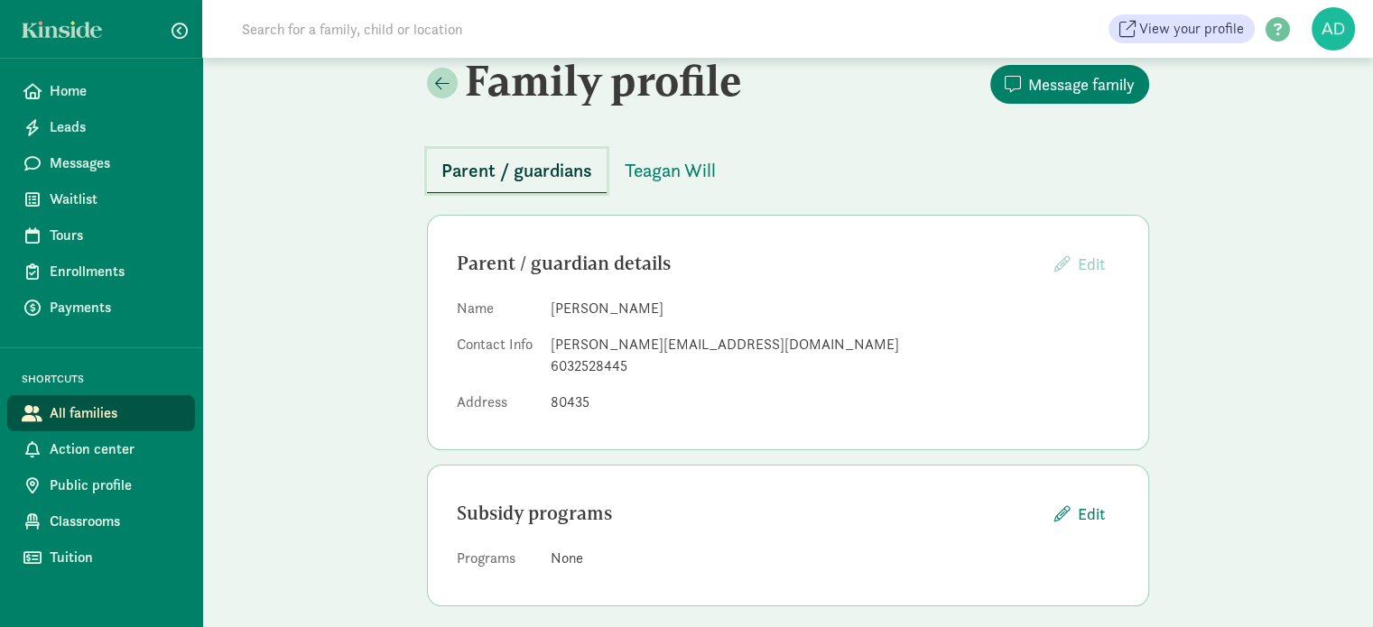
scroll to position [38, 0]
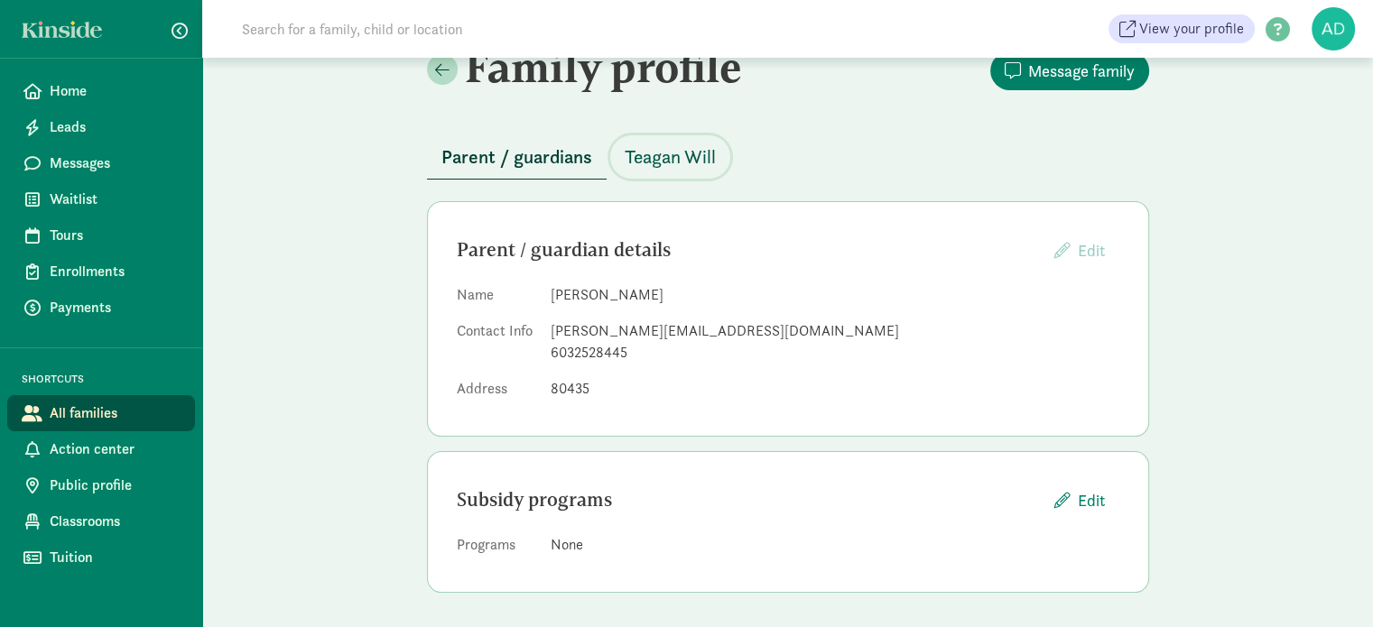
click at [689, 163] on span "Teagan Will" at bounding box center [669, 157] width 91 height 29
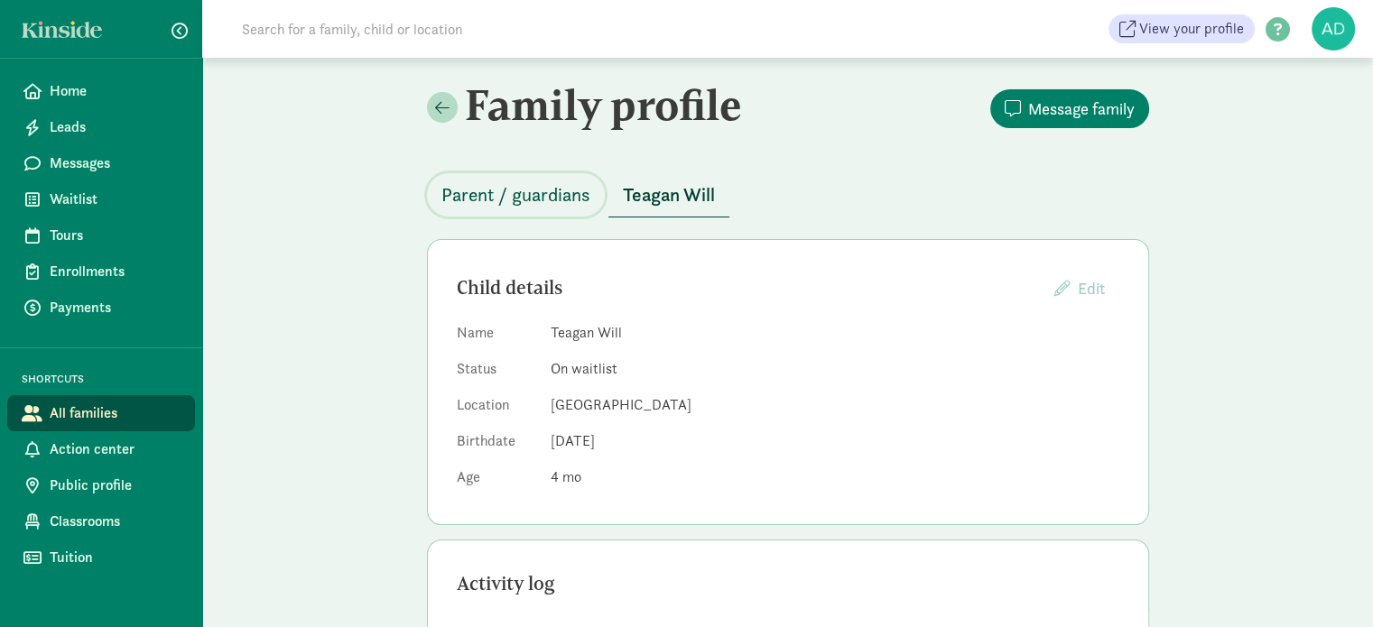
click at [509, 205] on span "Parent / guardians" at bounding box center [515, 194] width 149 height 29
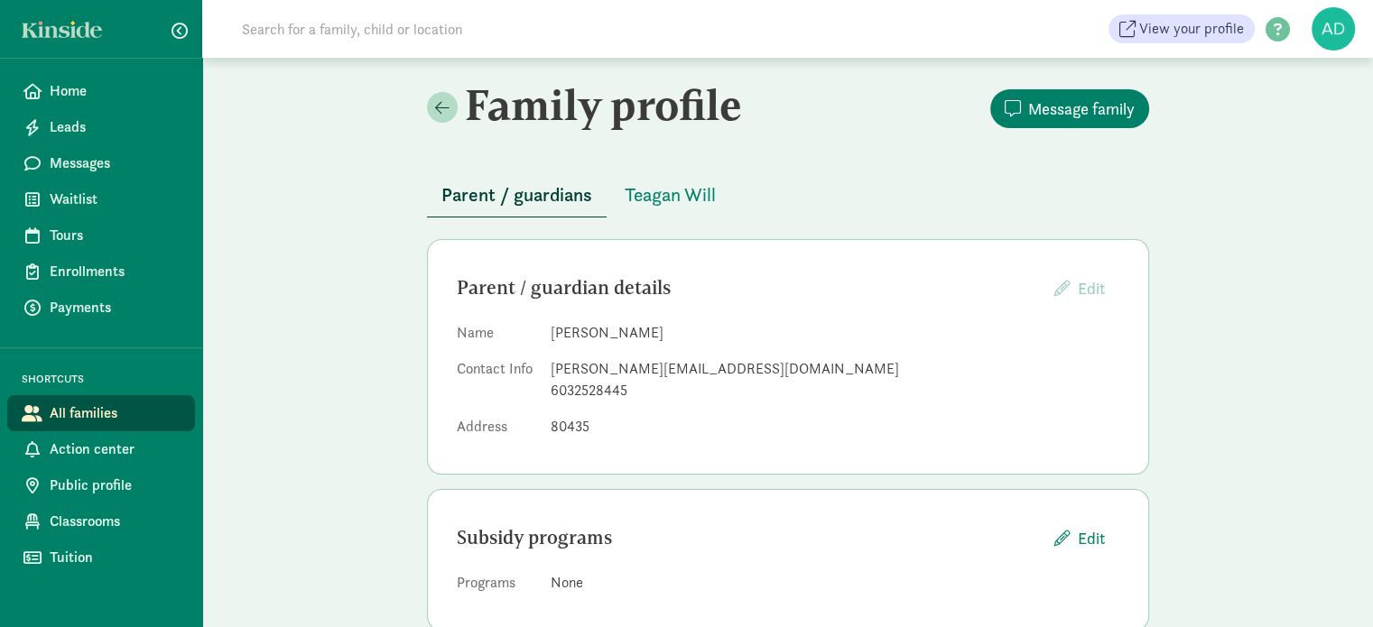
click at [1367, 369] on div "Family profile Message family Parent / guardians Teagan Will Parent / guardian …" at bounding box center [787, 362] width 1170 height 609
click at [1293, 341] on div "Family profile Message family Parent / guardians Teagan Will Parent / guardian …" at bounding box center [787, 362] width 1170 height 609
click at [704, 197] on span "Teagan Will" at bounding box center [669, 194] width 91 height 29
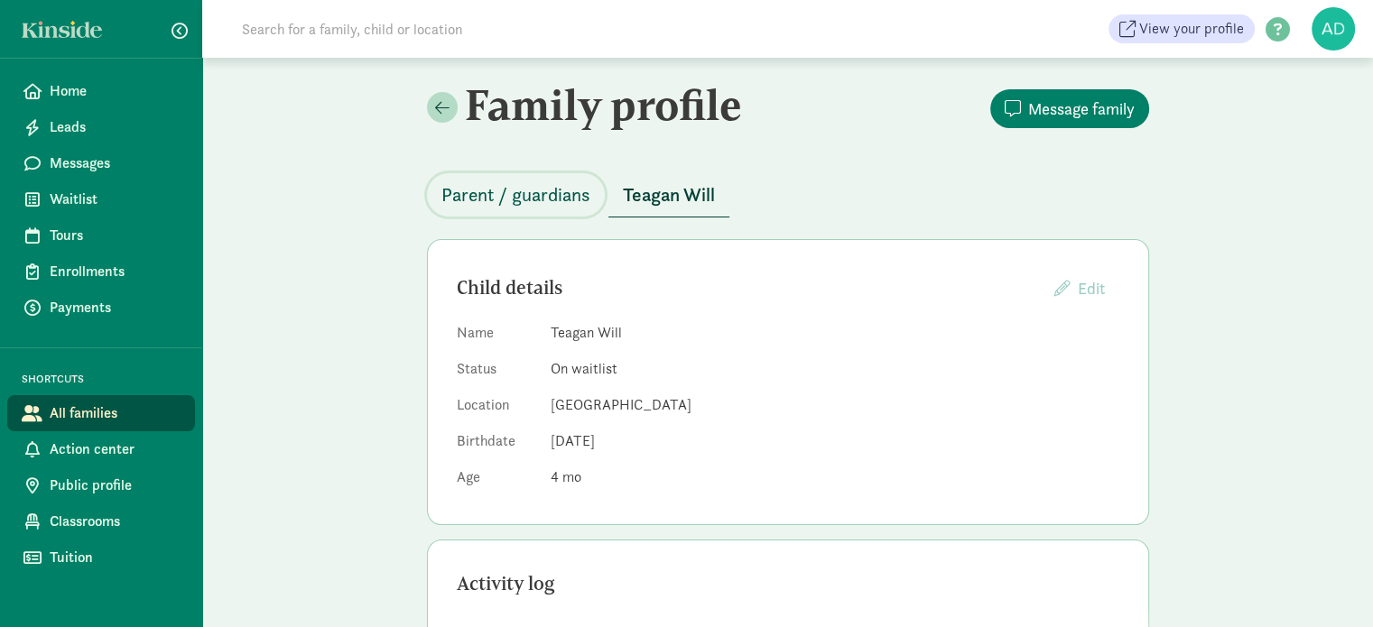
click at [494, 194] on span "Parent / guardians" at bounding box center [515, 194] width 149 height 29
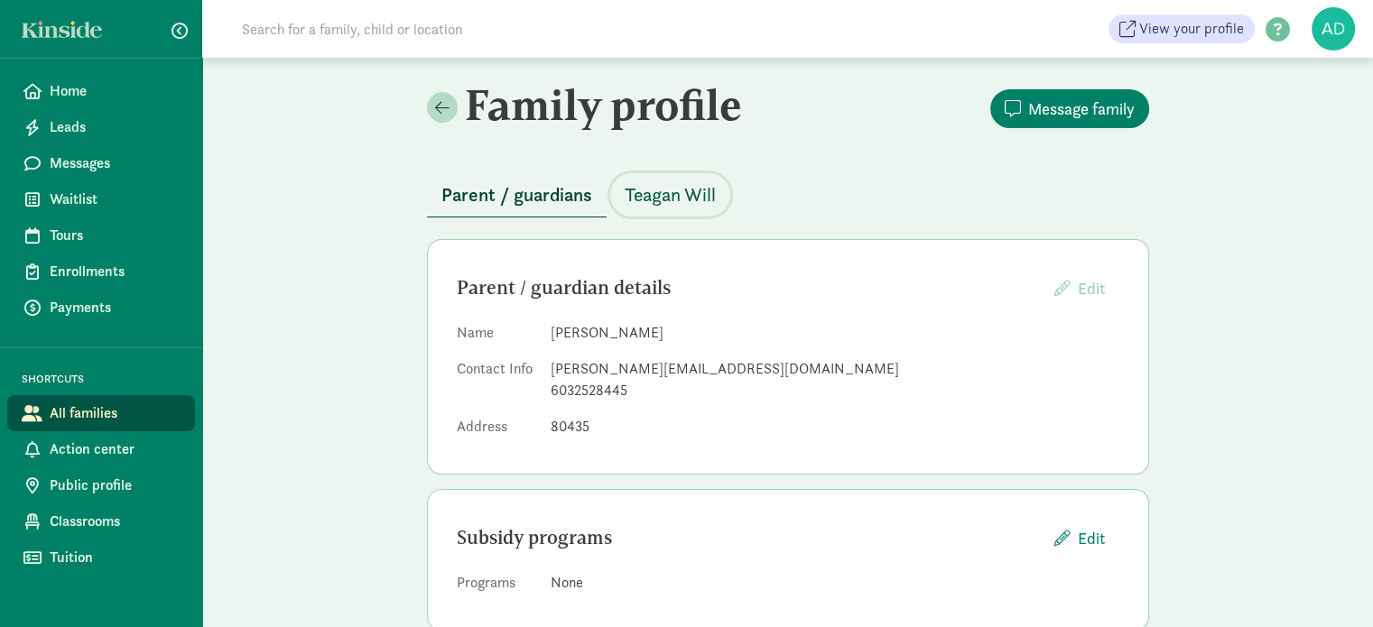
click at [686, 196] on span "Teagan Will" at bounding box center [669, 194] width 91 height 29
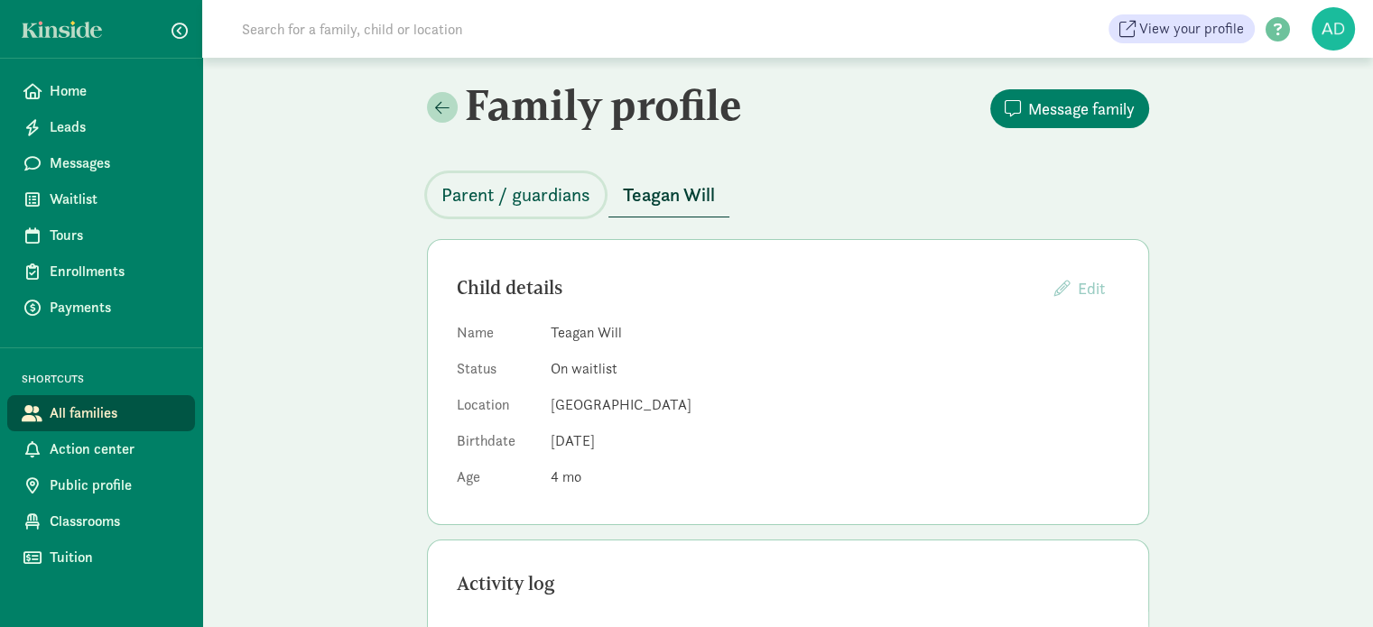
click at [523, 186] on span "Parent / guardians" at bounding box center [515, 194] width 149 height 29
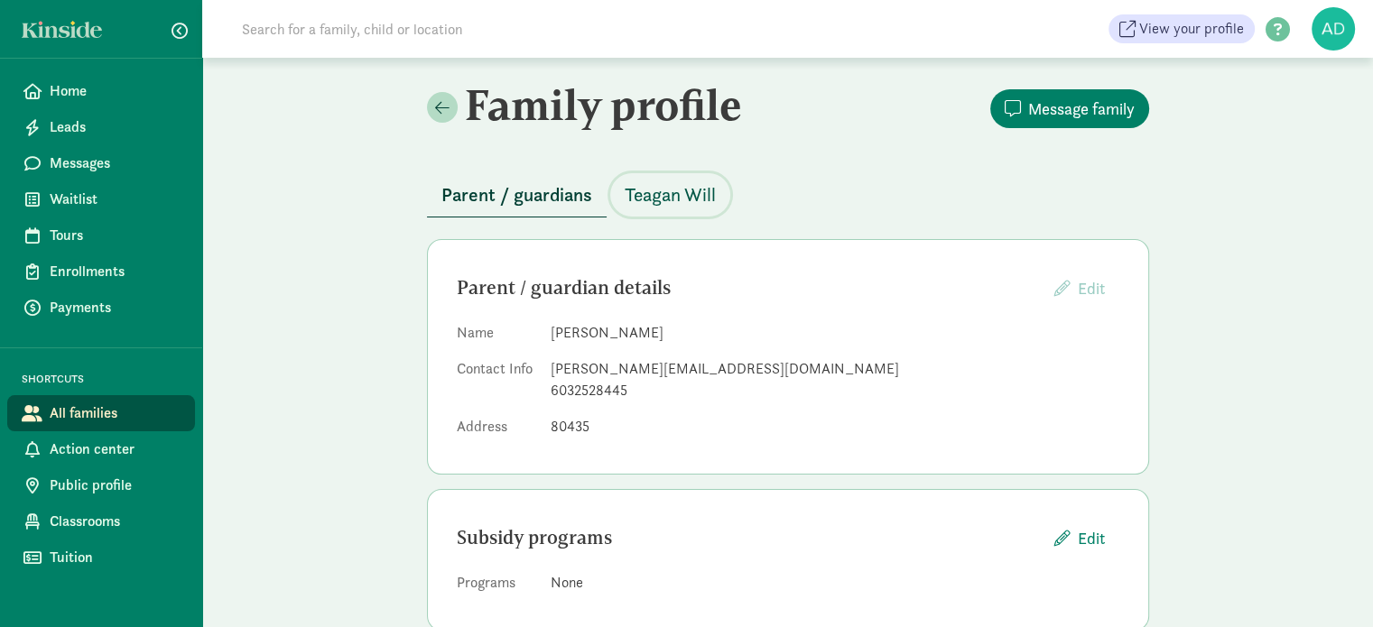
click at [675, 185] on span "Teagan Will" at bounding box center [669, 194] width 91 height 29
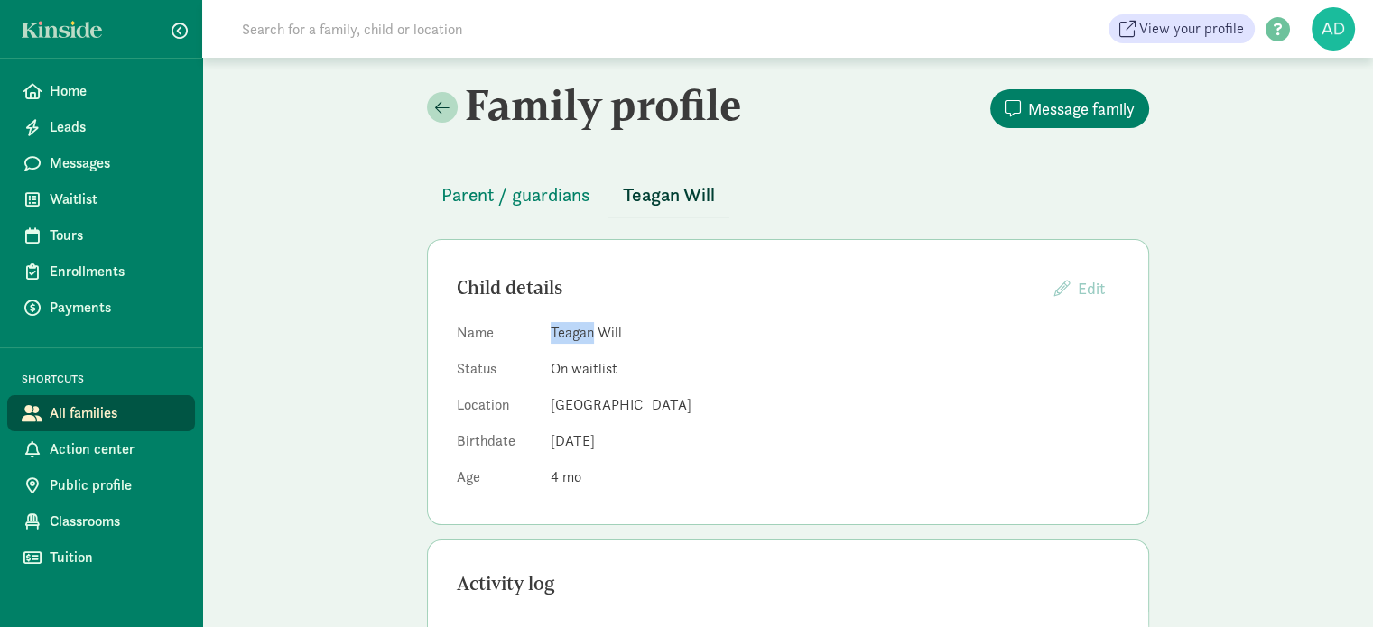
drag, startPoint x: 590, startPoint y: 331, endPoint x: 544, endPoint y: 335, distance: 46.2
click at [544, 335] on dl "Name Teagan Will Status On waitlist Location Timberline Learning Center Birthda…" at bounding box center [788, 408] width 662 height 173
copy dd "Teagan"
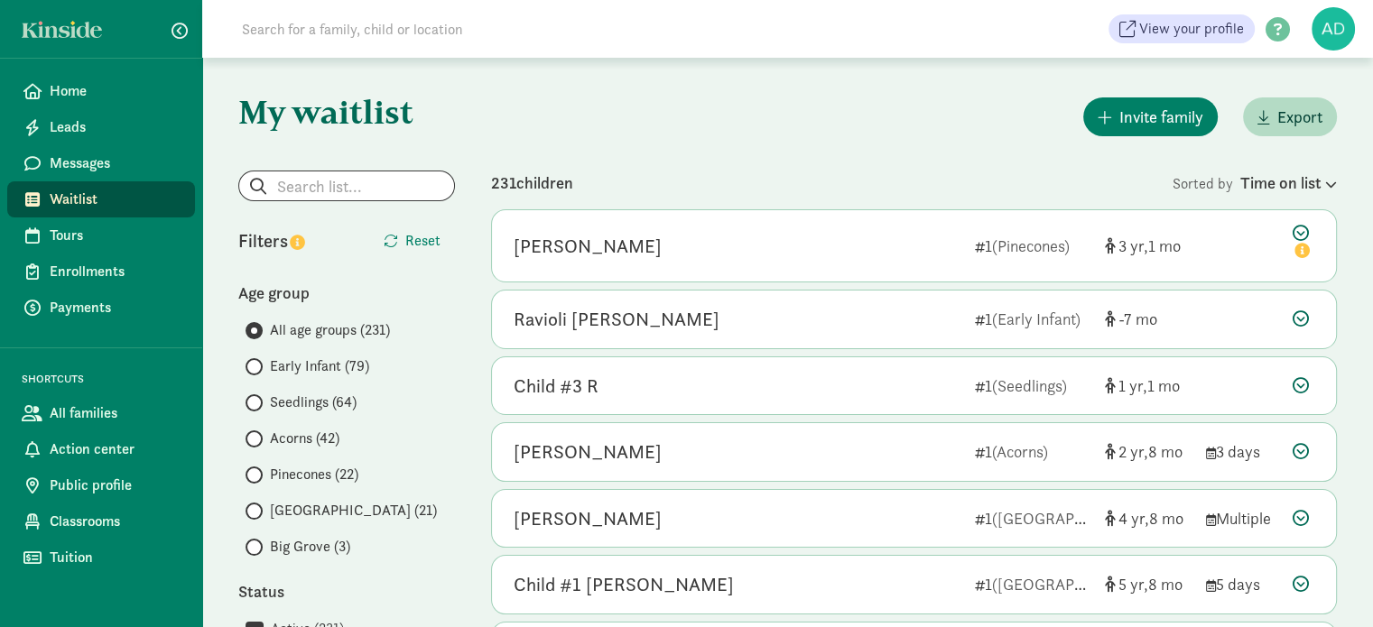
click at [361, 176] on input "search" at bounding box center [346, 185] width 215 height 29
type input "elvira20cn@gmail.com"
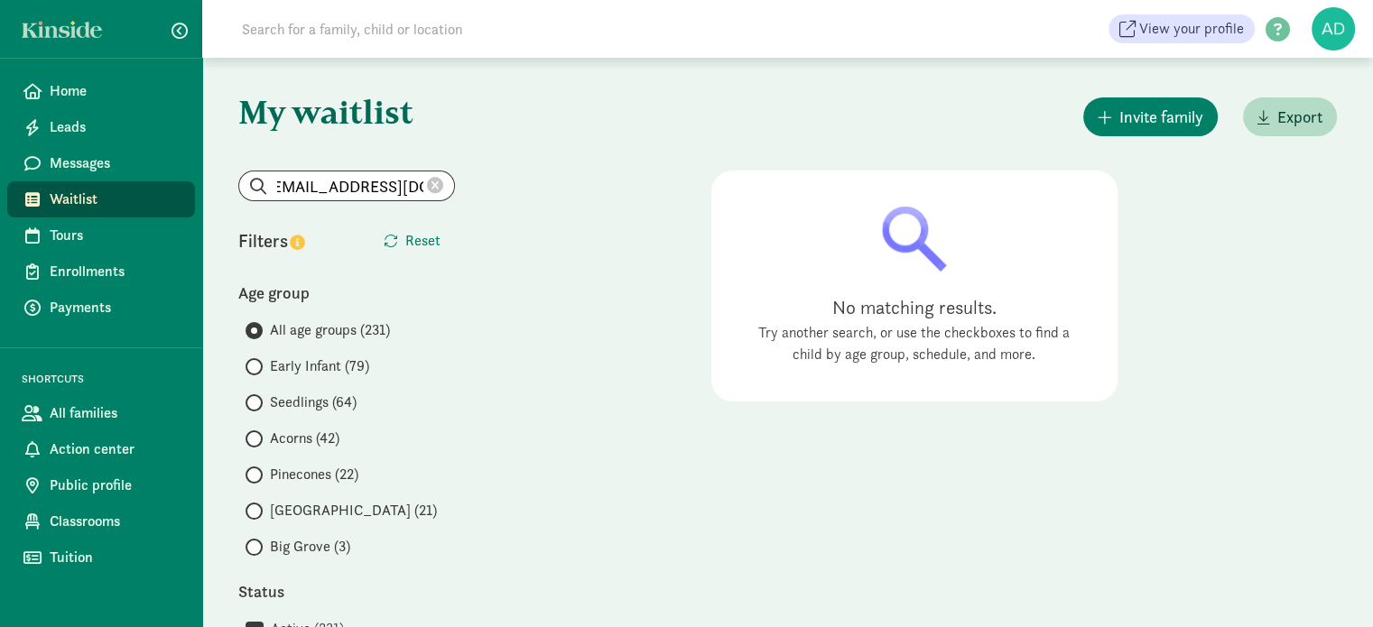
scroll to position [0, 0]
click at [430, 186] on icon at bounding box center [435, 186] width 16 height 16
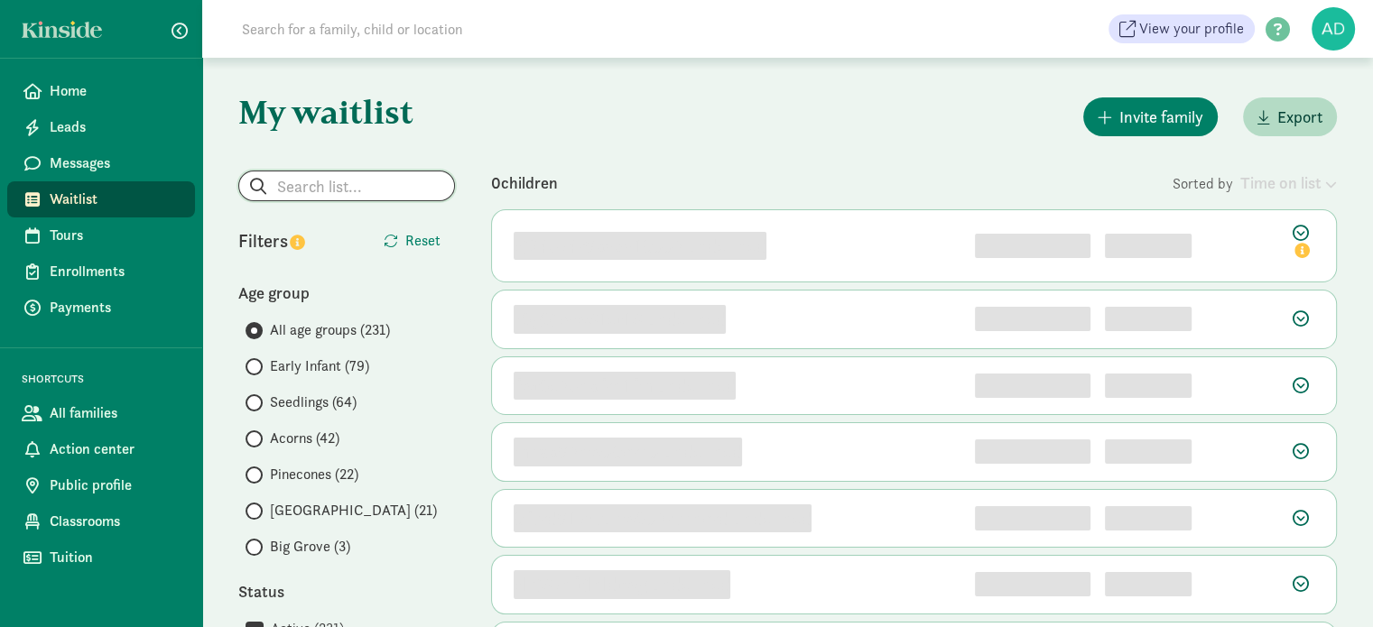
click at [390, 186] on input "search" at bounding box center [346, 185] width 215 height 29
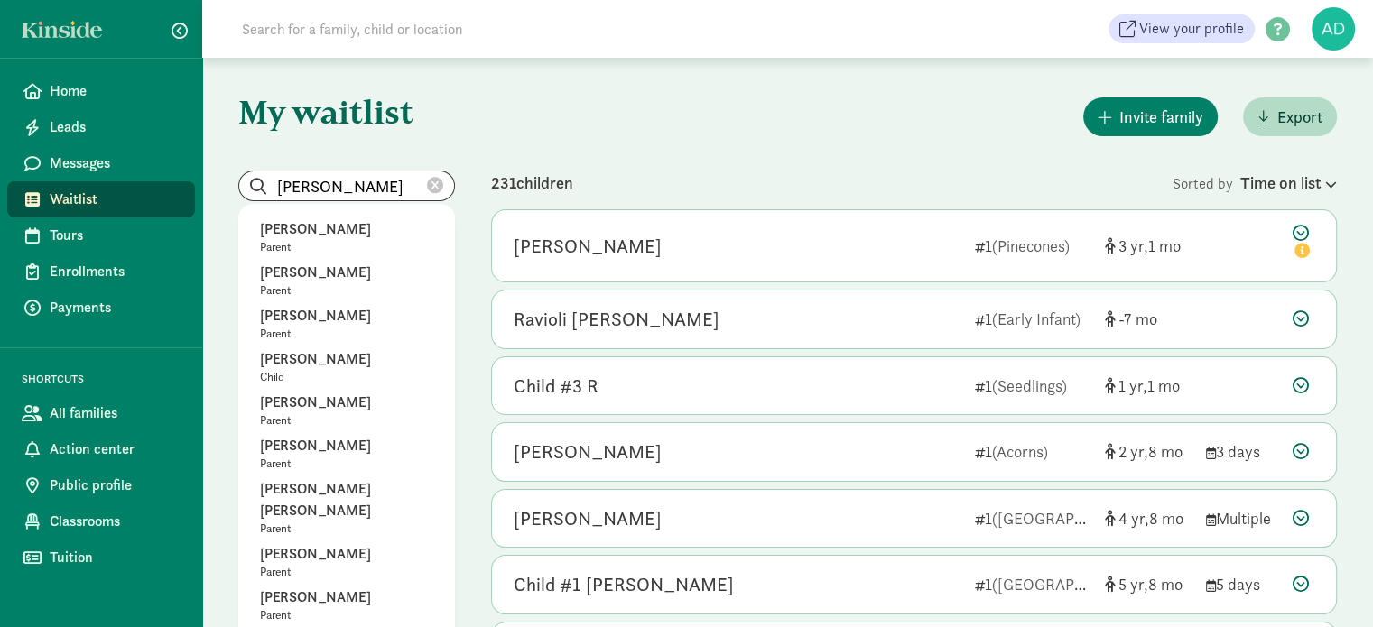
click at [271, 543] on p "Ana Cruz" at bounding box center [346, 554] width 173 height 22
type input "Ana Cruz"
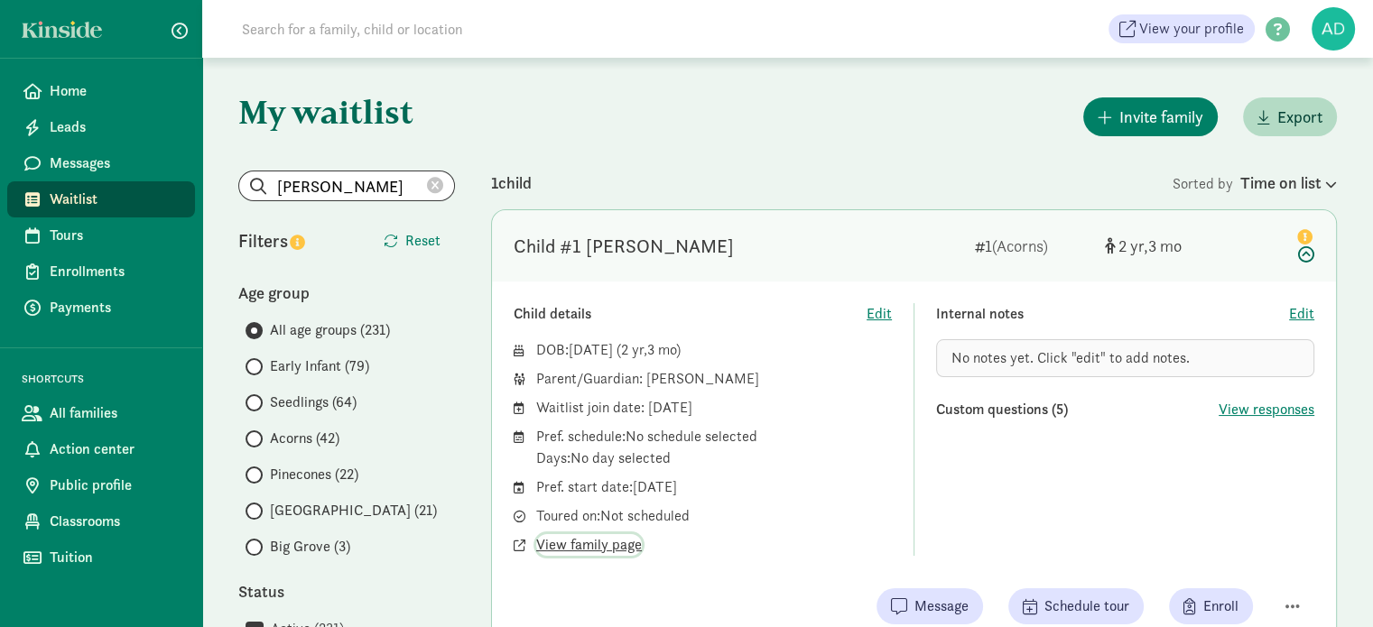
click at [578, 544] on span "View family page" at bounding box center [589, 545] width 106 height 22
click at [613, 117] on div "Invite family Export" at bounding box center [914, 117] width 846 height 46
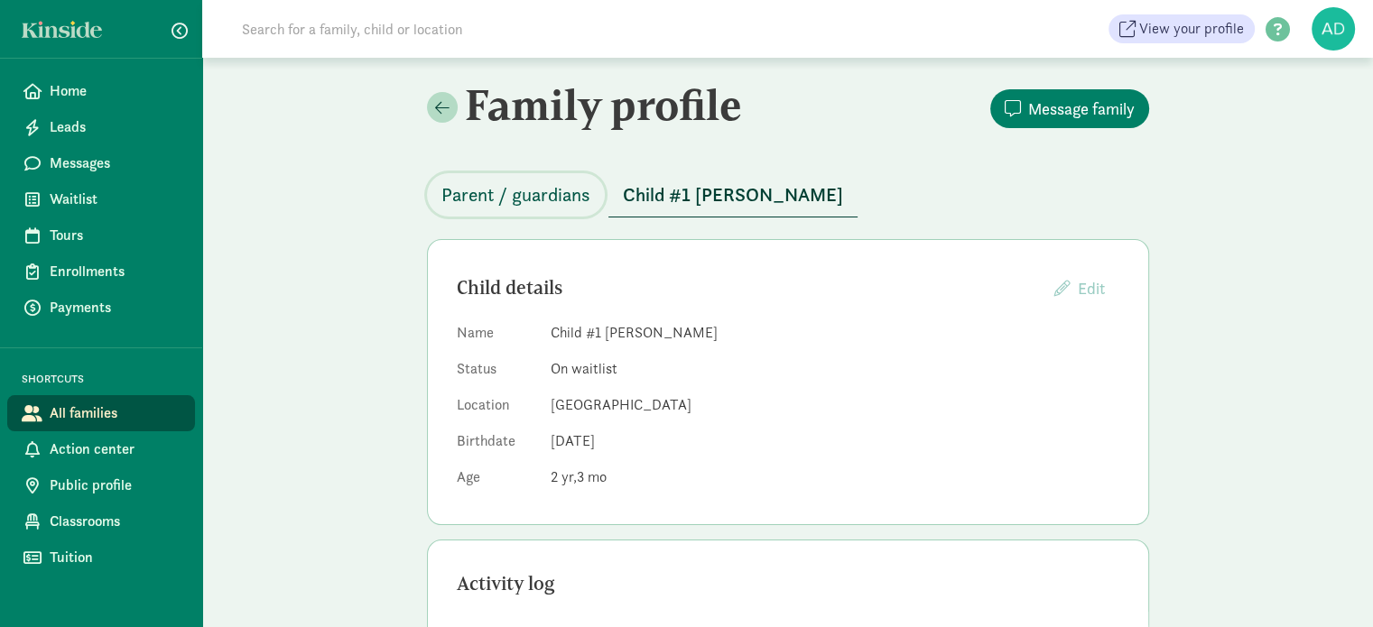
click at [547, 190] on span "Parent / guardians" at bounding box center [515, 194] width 149 height 29
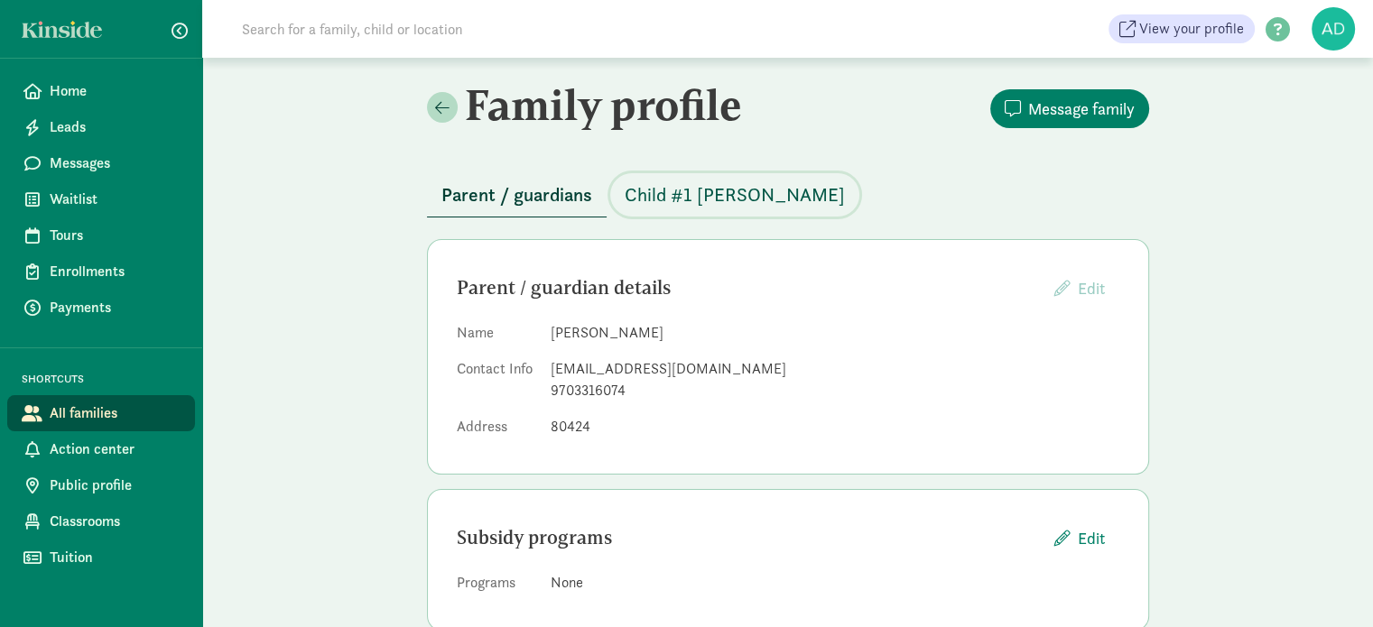
click at [684, 195] on span "Child #1 Hernandez" at bounding box center [734, 194] width 220 height 29
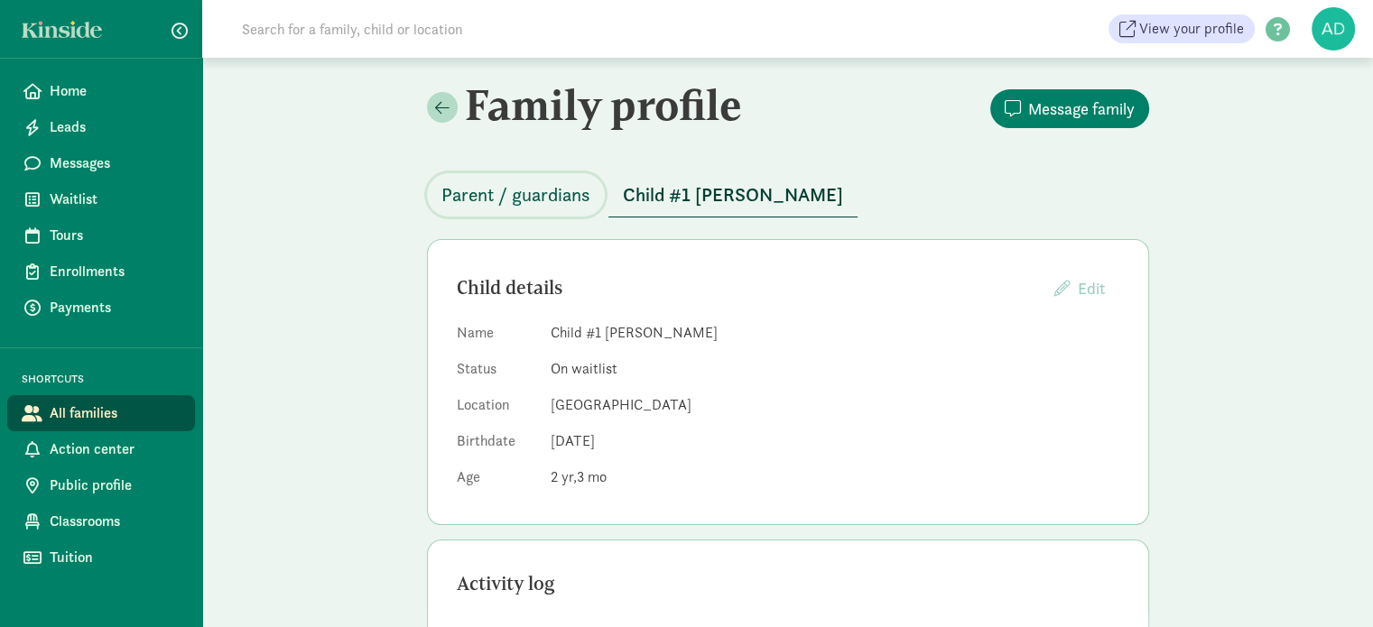
click at [480, 205] on span "Parent / guardians" at bounding box center [515, 194] width 149 height 29
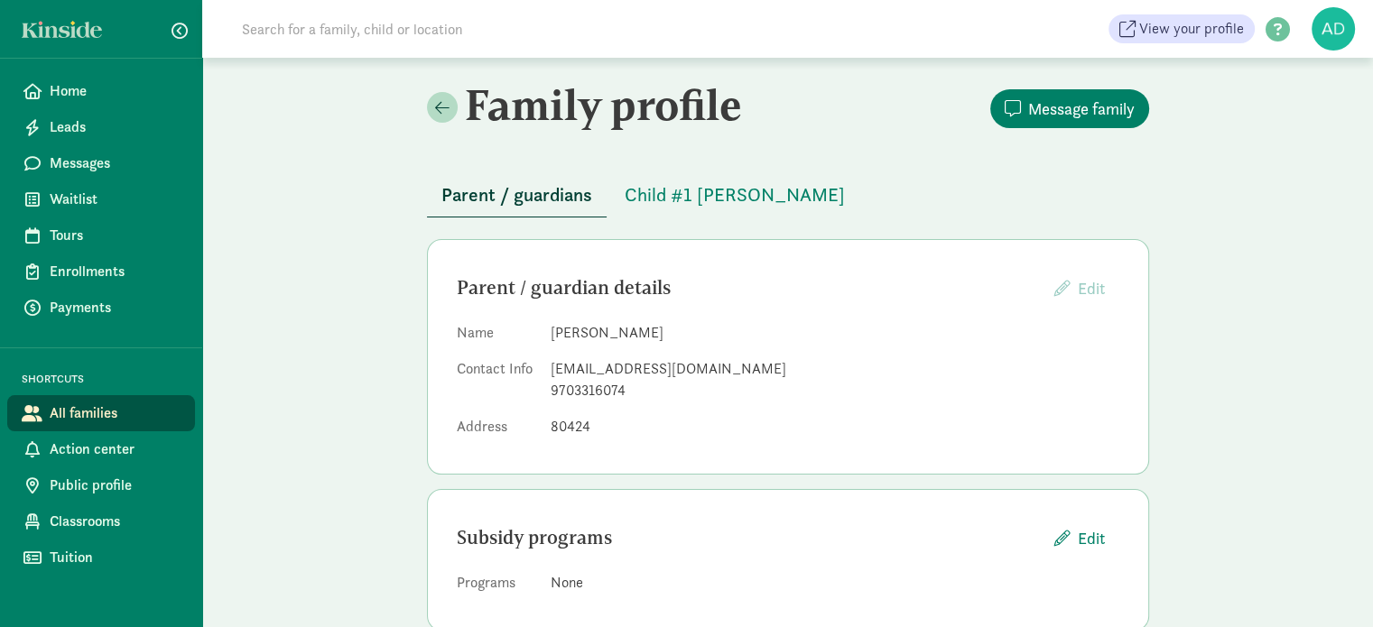
click at [480, 202] on span "Parent / guardians" at bounding box center [516, 194] width 151 height 29
click at [686, 177] on button "Child #1 Hernandez" at bounding box center [734, 194] width 249 height 43
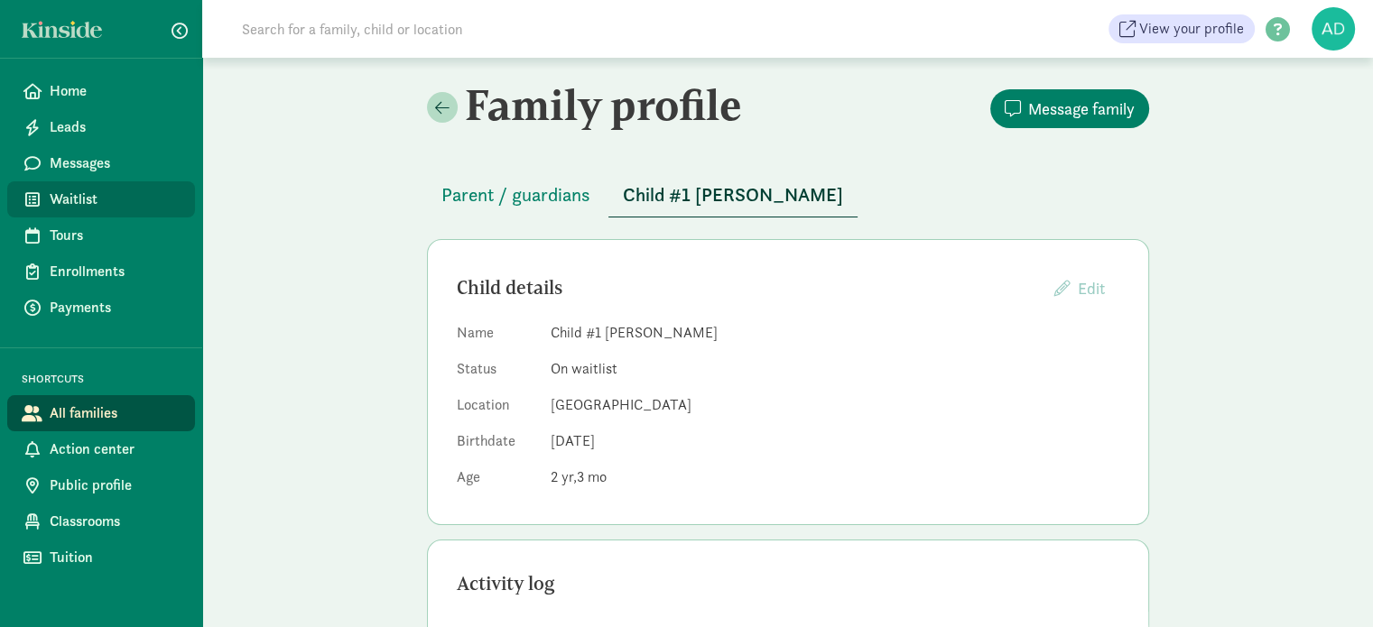
click at [83, 184] on link "Waitlist" at bounding box center [101, 199] width 188 height 36
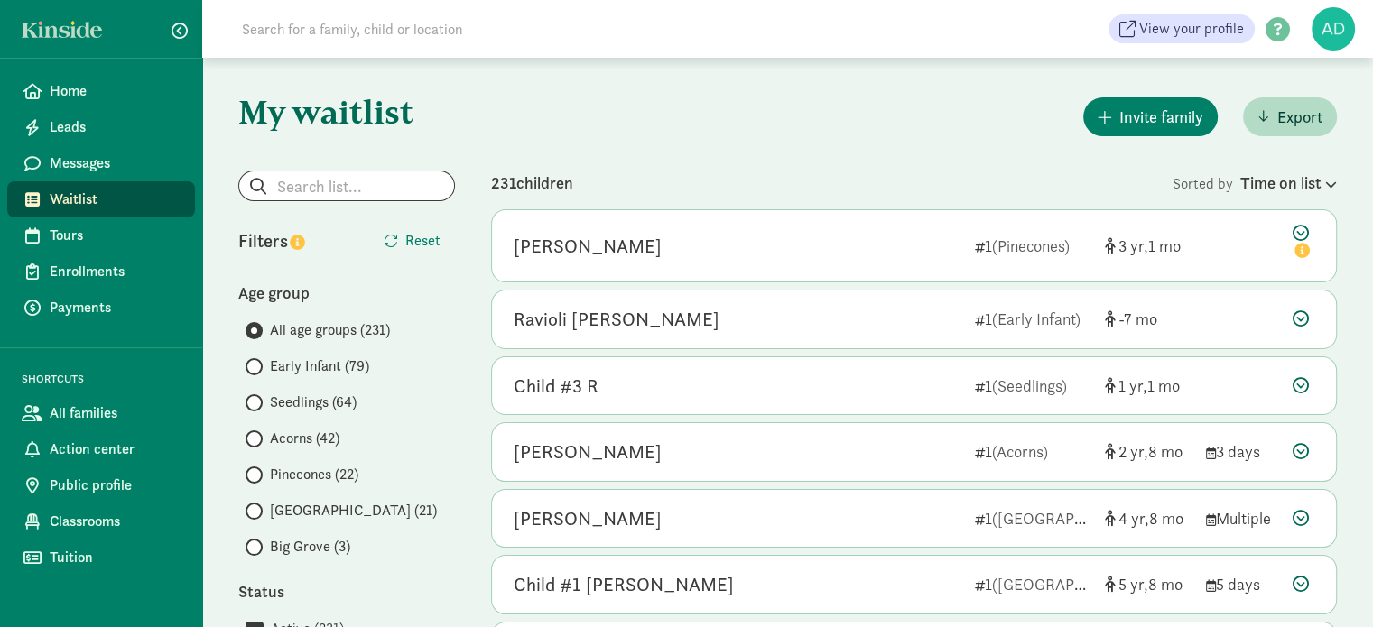
click at [286, 431] on span "Acorns (42)" at bounding box center [304, 439] width 69 height 22
click at [257, 433] on input "Acorns (42)" at bounding box center [251, 439] width 12 height 12
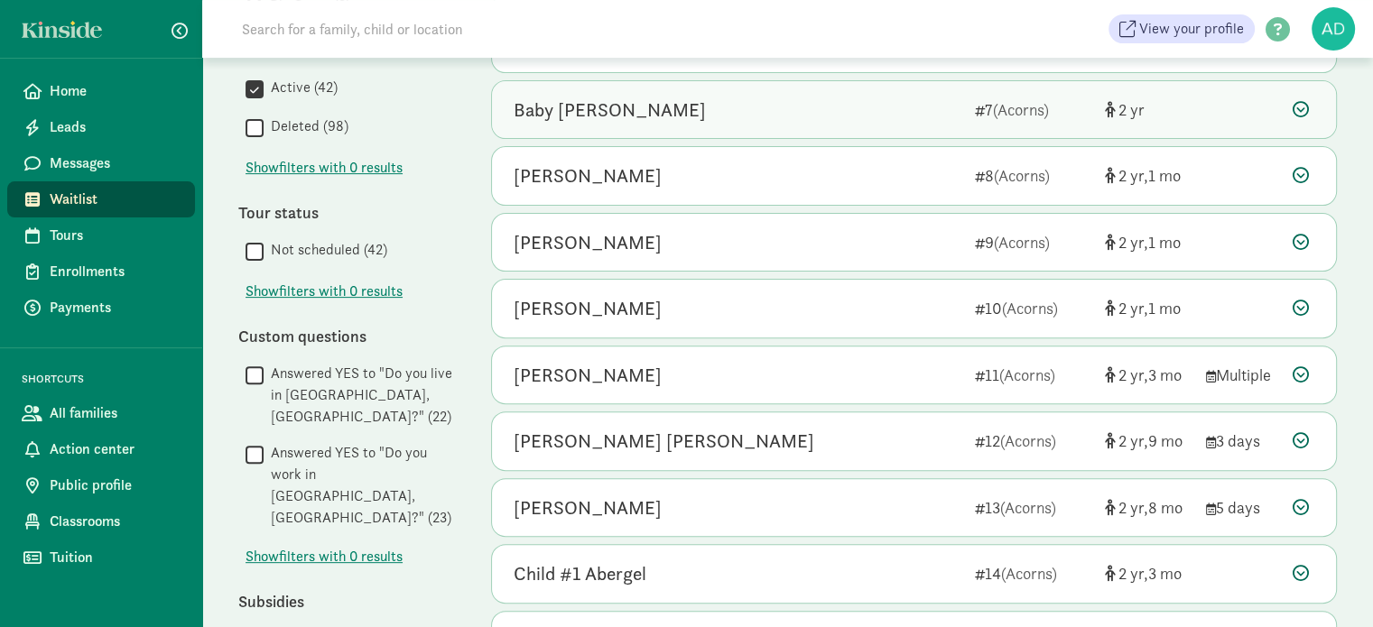
scroll to position [812, 0]
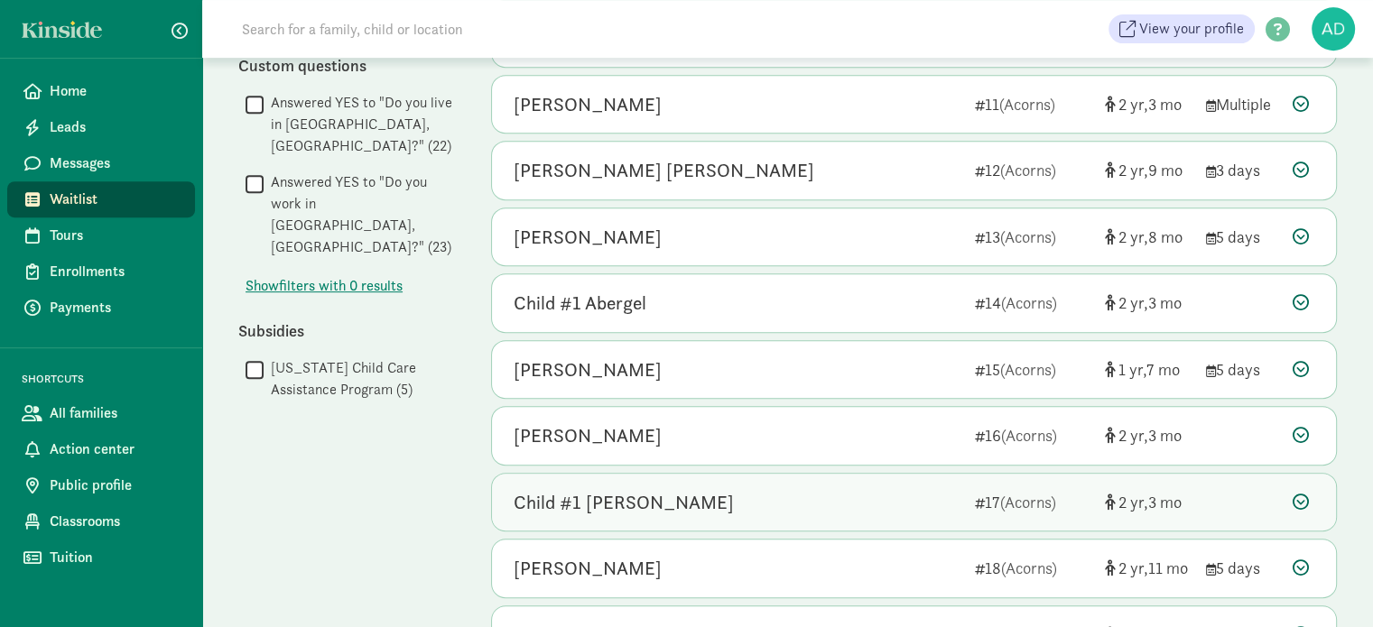
click at [763, 497] on div "Child #1 Hernandez" at bounding box center [736, 502] width 447 height 29
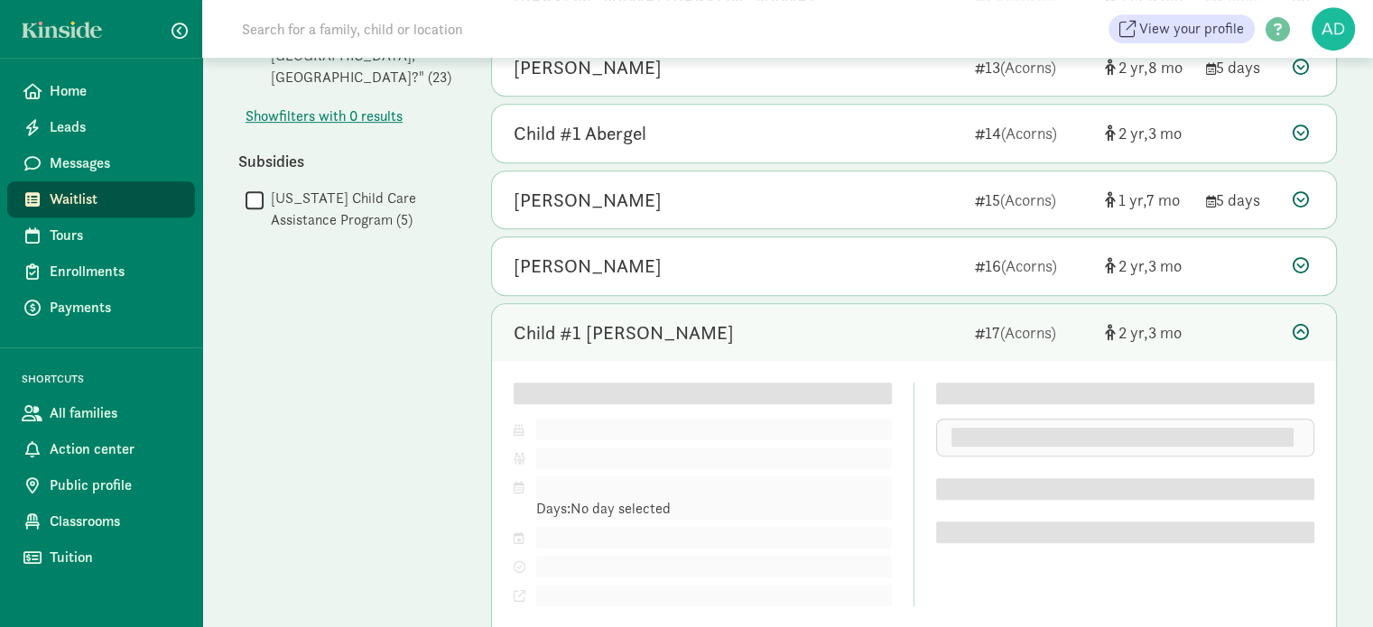
scroll to position [1173, 0]
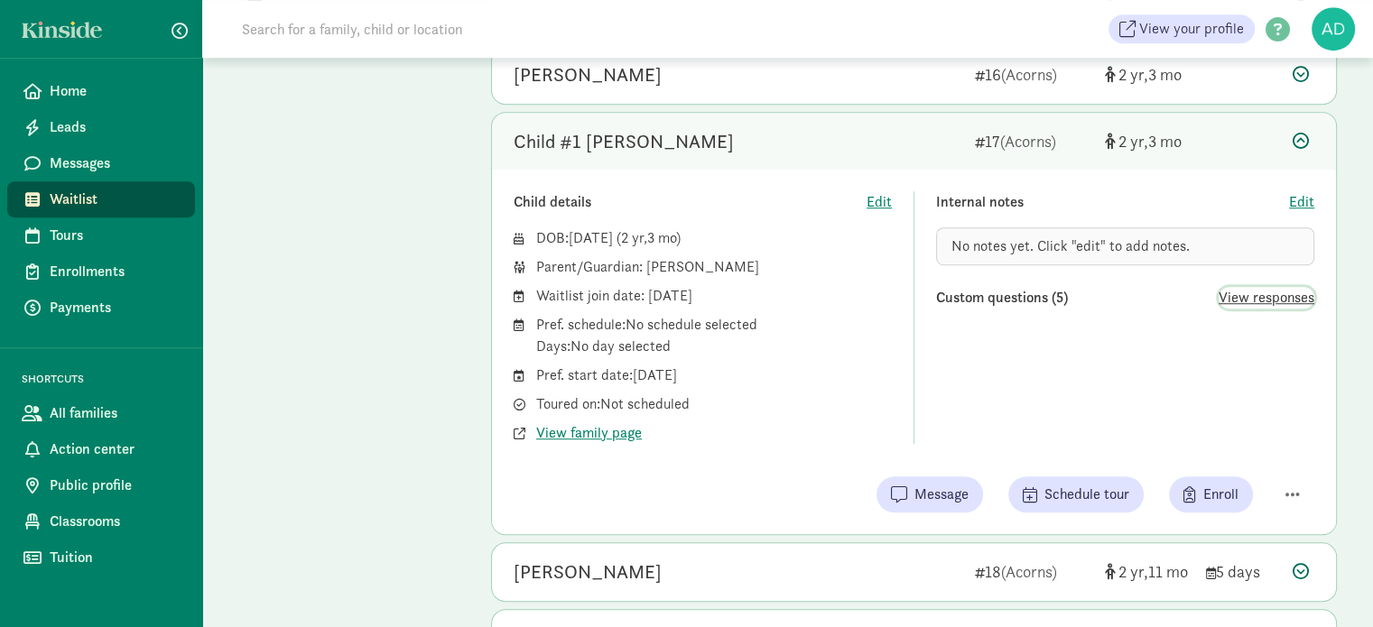
click at [1242, 288] on span "View responses" at bounding box center [1266, 298] width 96 height 22
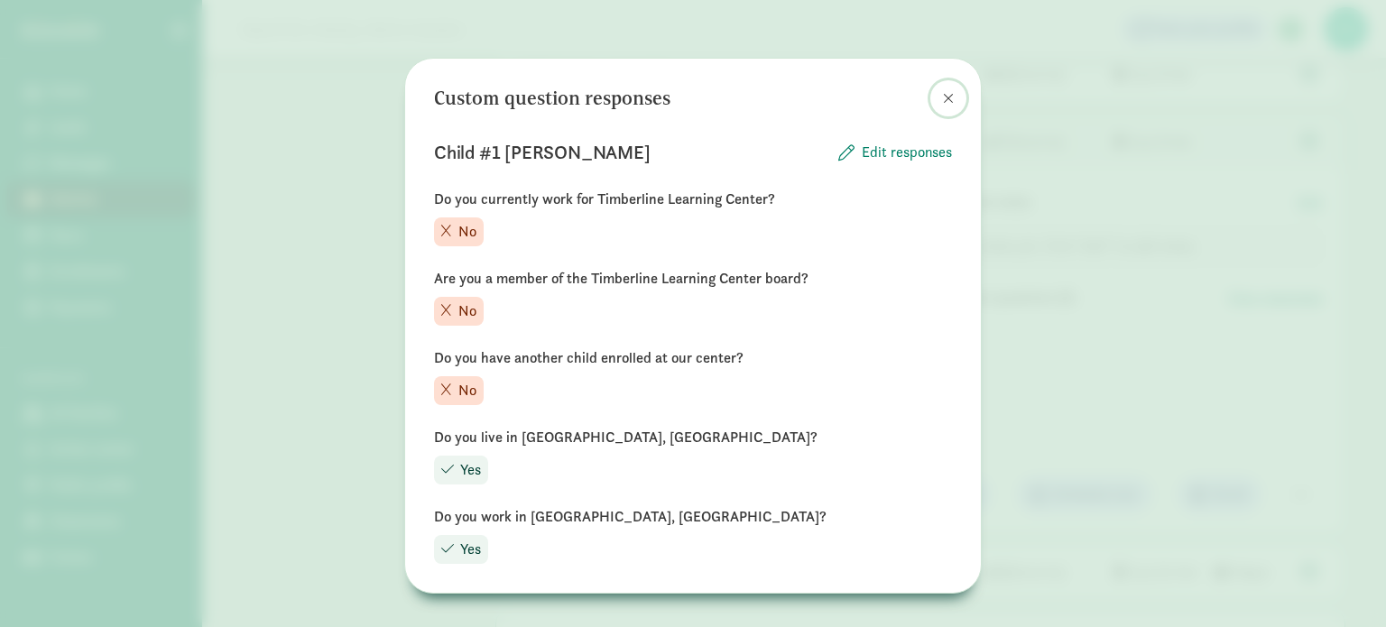
click at [943, 103] on span at bounding box center [948, 98] width 11 height 14
